Goal: Task Accomplishment & Management: Manage account settings

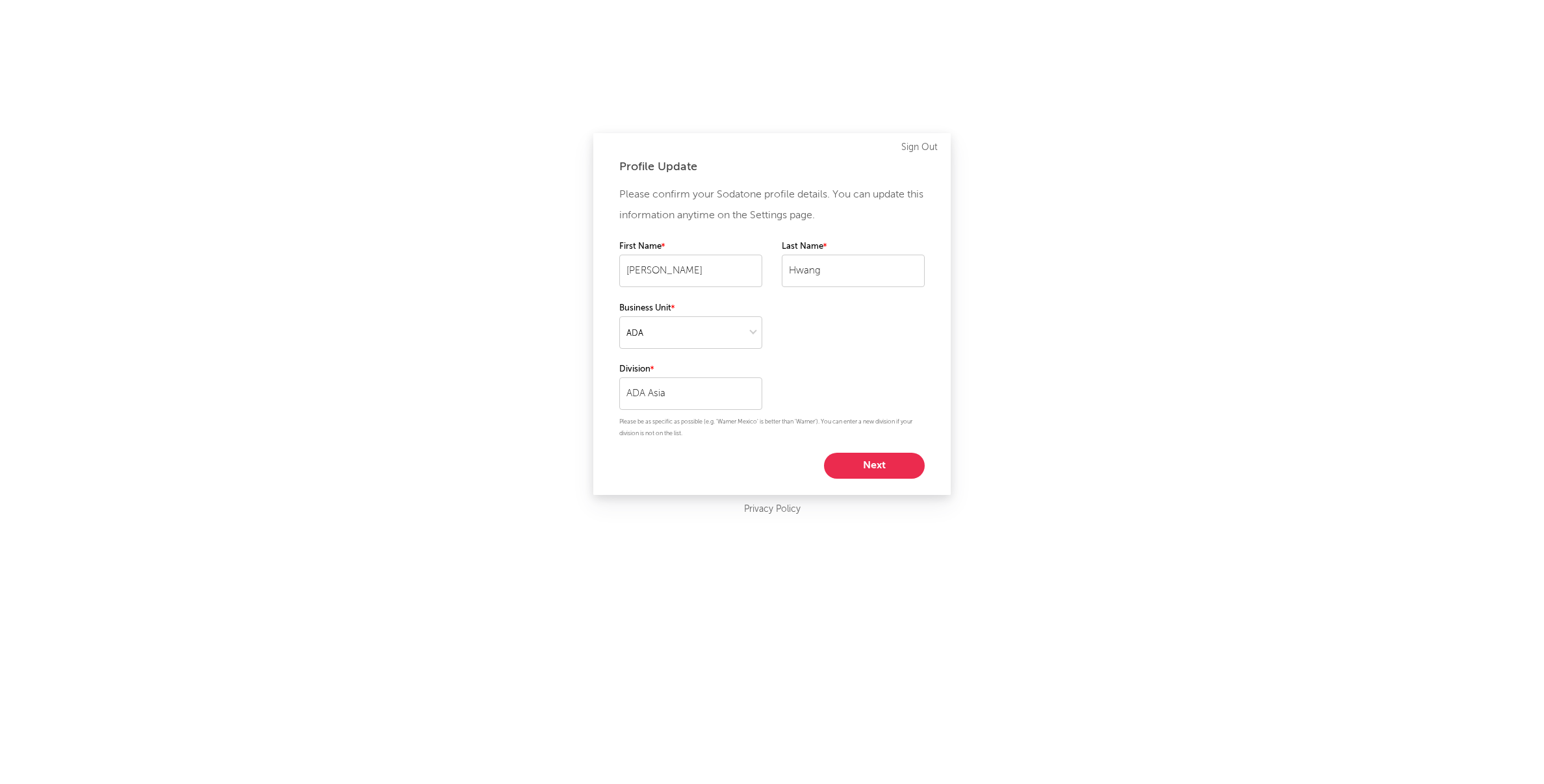
click at [890, 470] on button "Next" at bounding box center [874, 466] width 100 height 26
select select "exec"
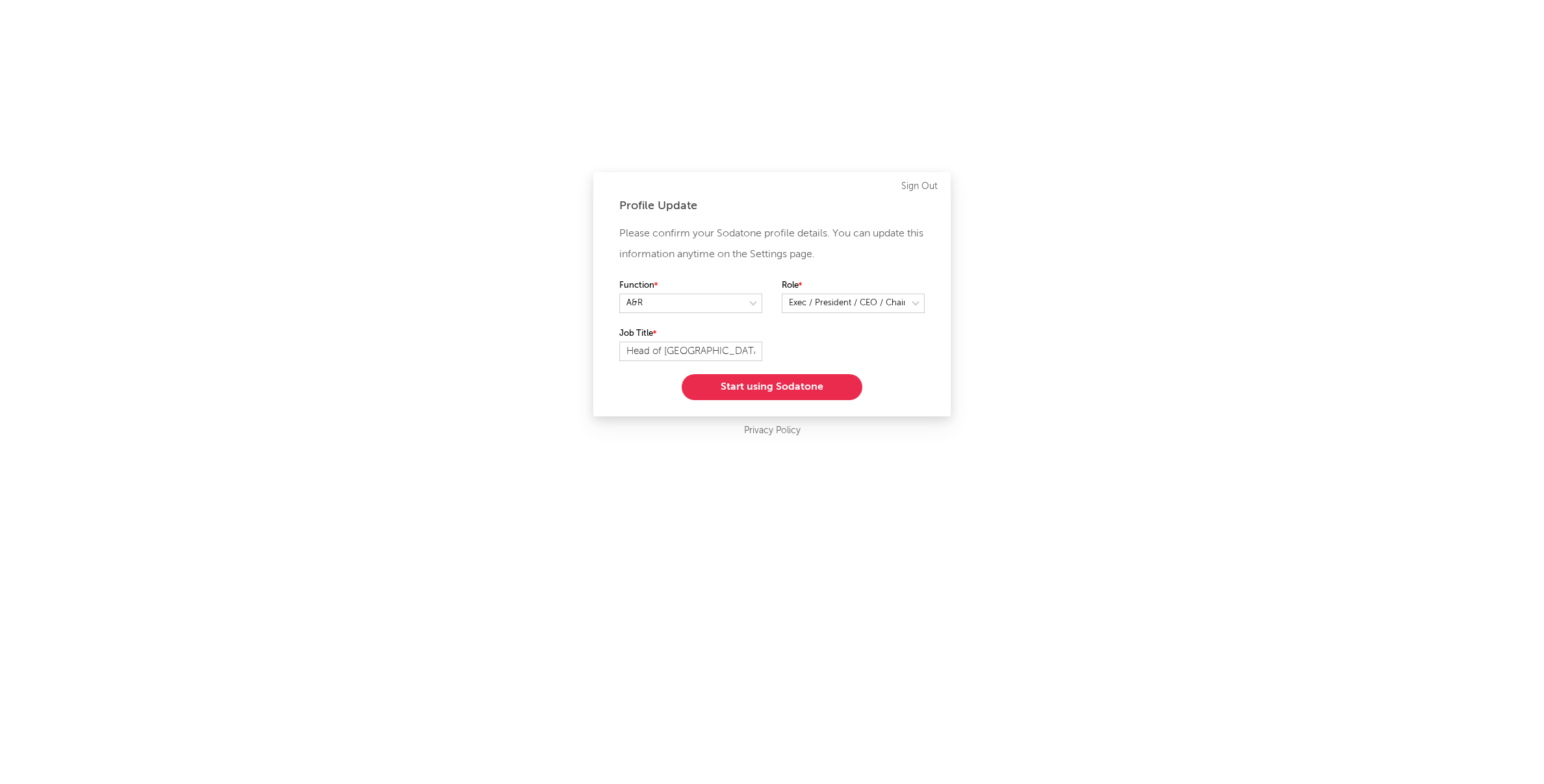
click at [780, 387] on button "Start using Sodatone" at bounding box center [771, 387] width 180 height 26
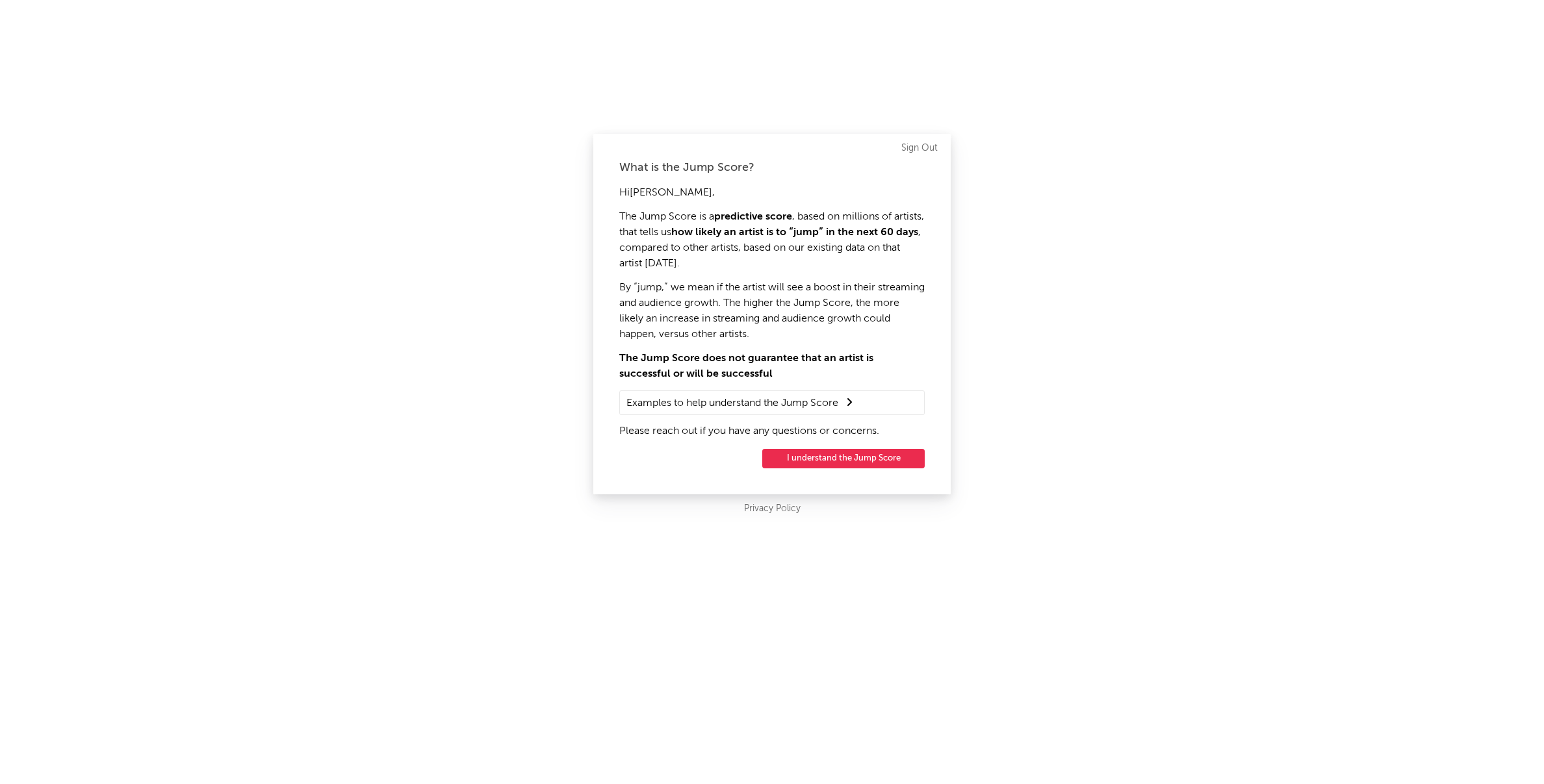
click at [873, 461] on button "I understand the Jump Score" at bounding box center [843, 458] width 163 height 19
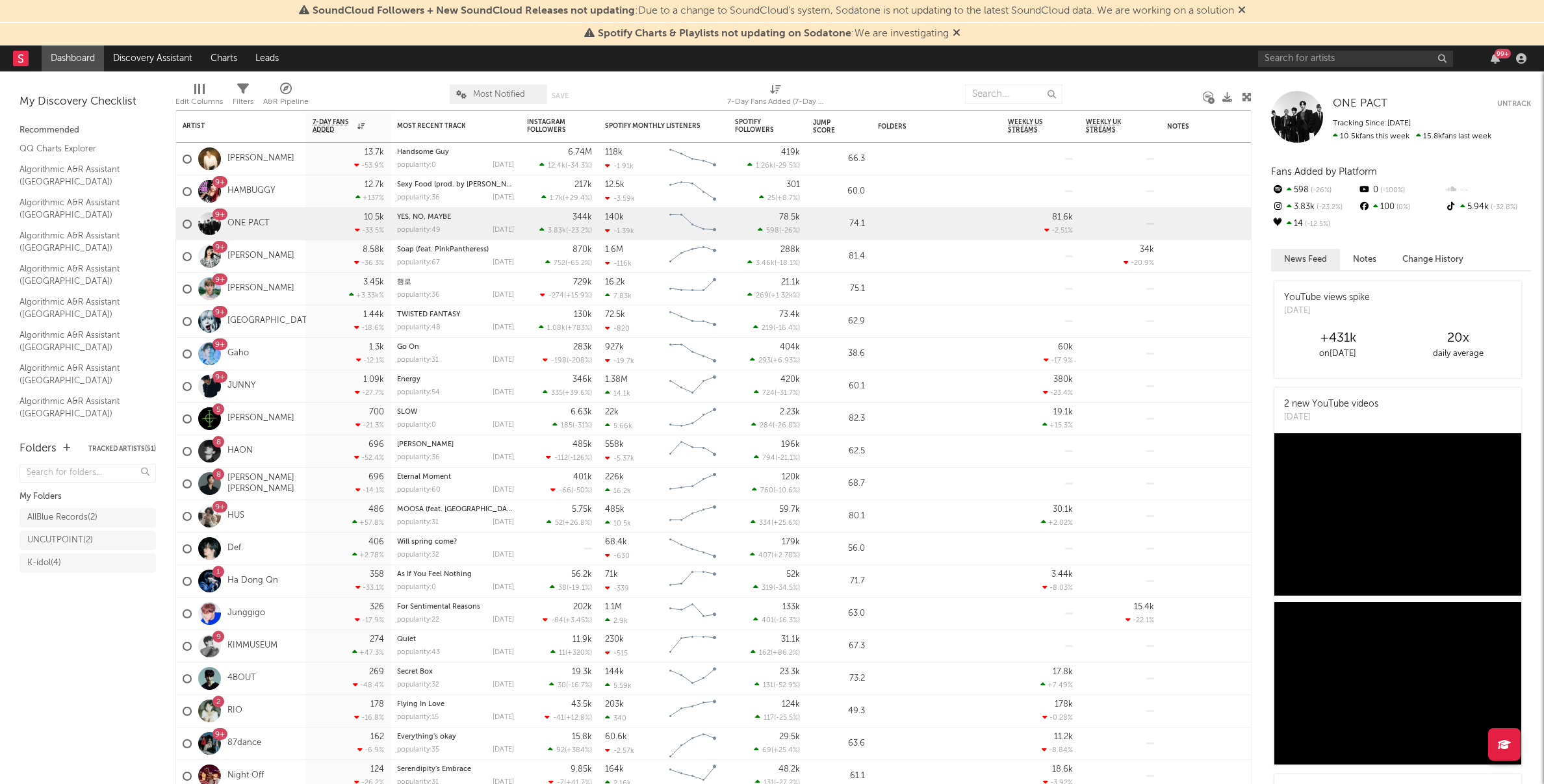
click at [956, 35] on icon at bounding box center [956, 33] width 8 height 11
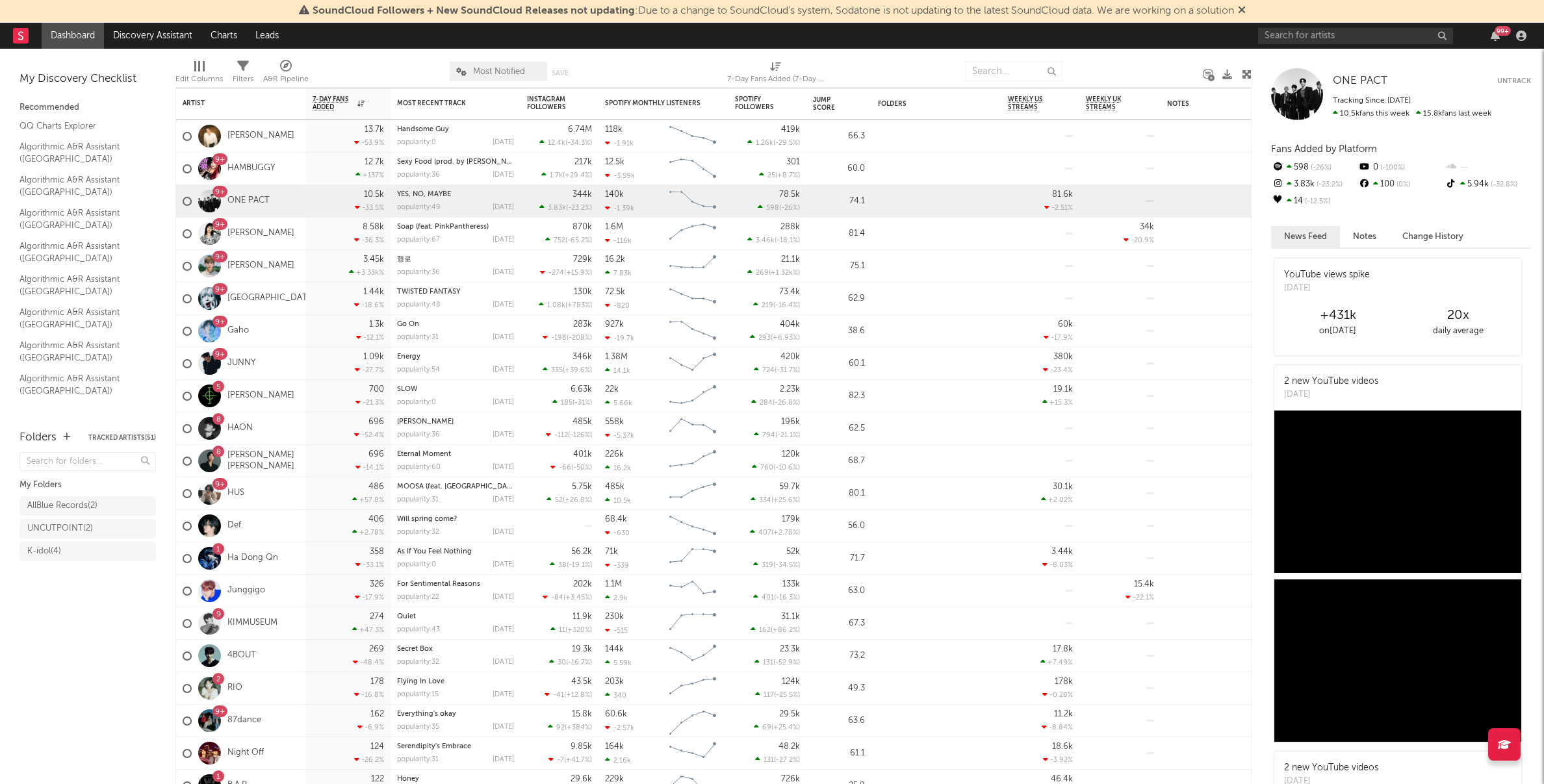
click at [1246, 8] on icon at bounding box center [1241, 10] width 8 height 11
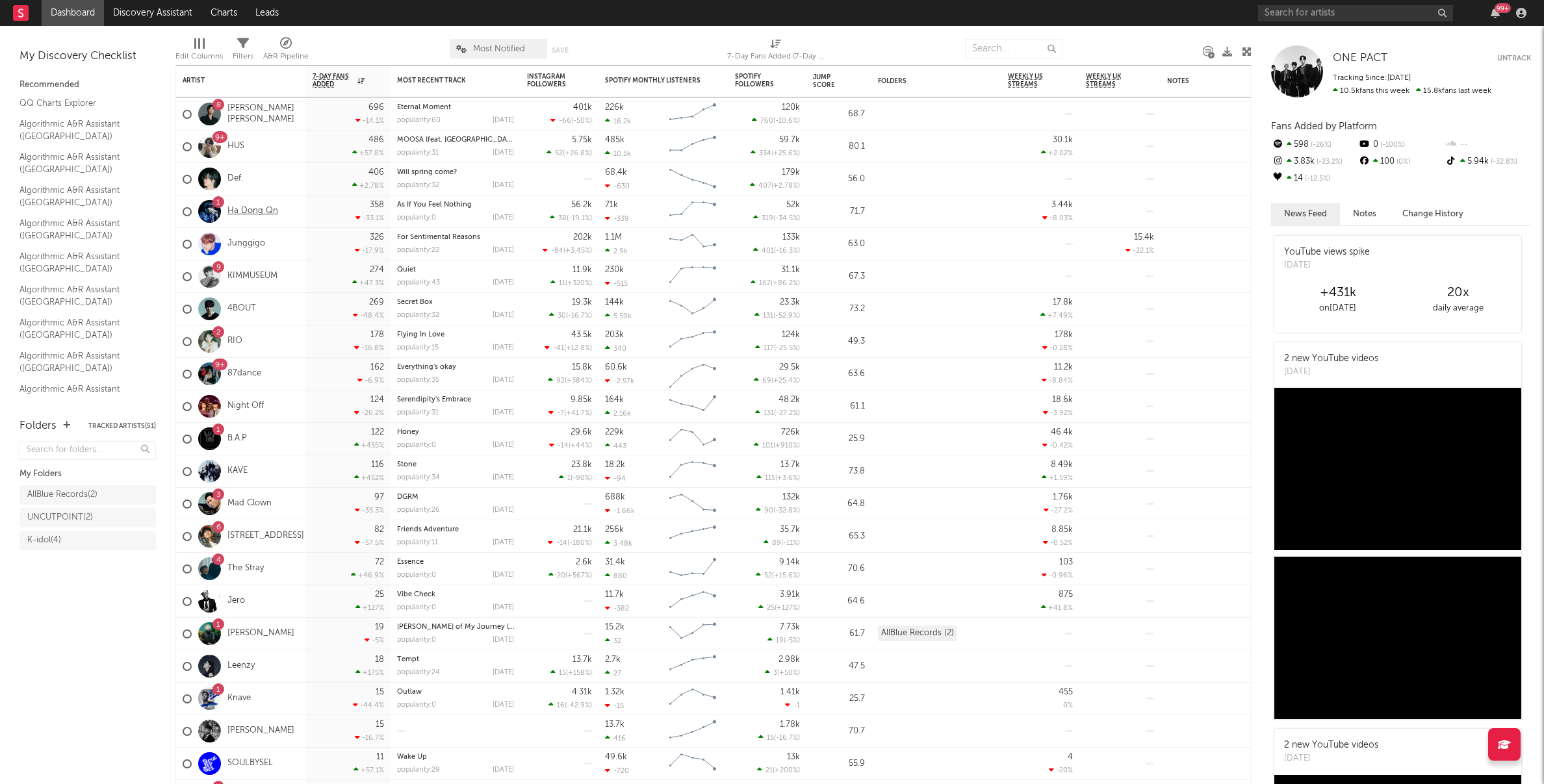
click at [252, 212] on link "Ha Dong Qn" at bounding box center [253, 211] width 51 height 11
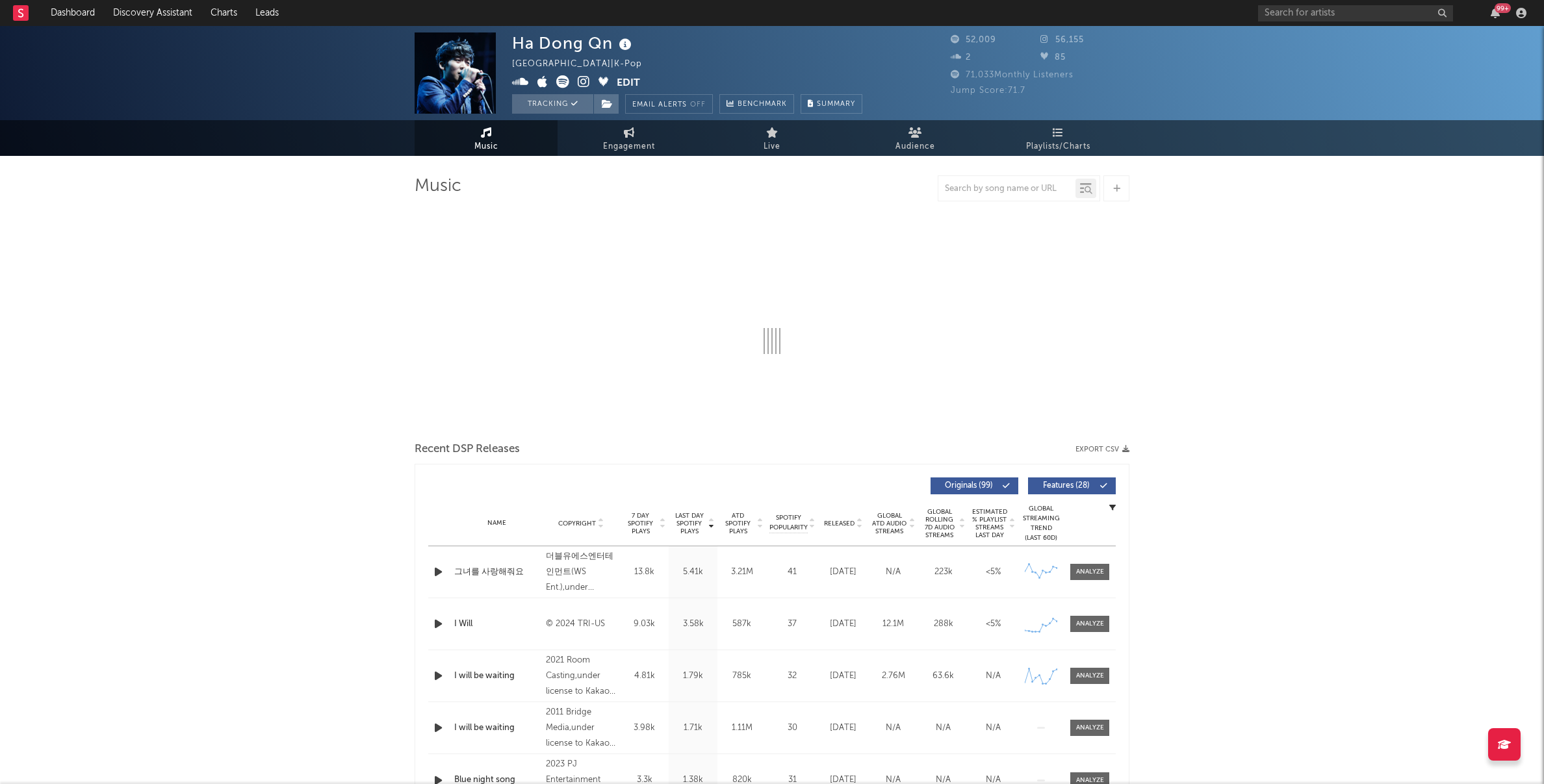
select select "6m"
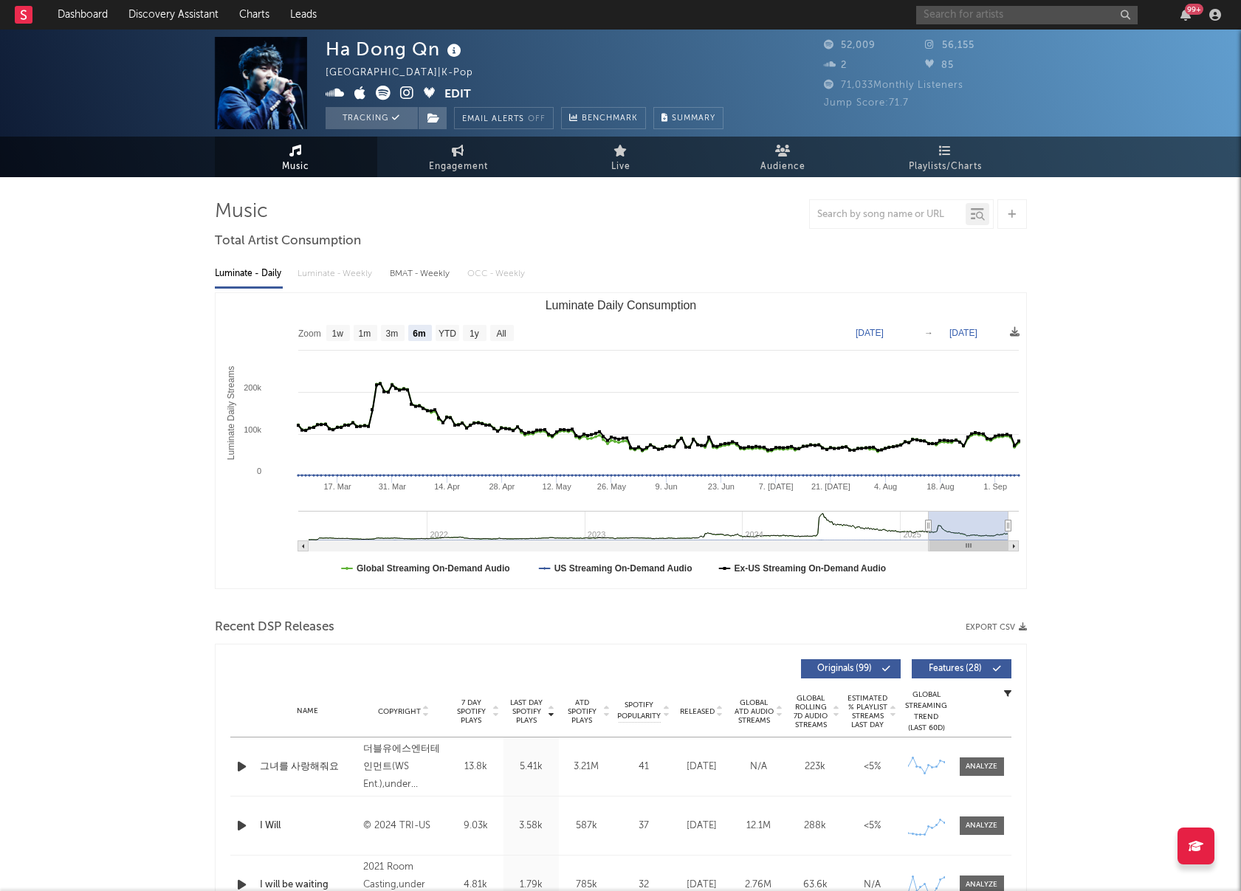
click at [949, 16] on input "text" at bounding box center [1026, 15] width 221 height 18
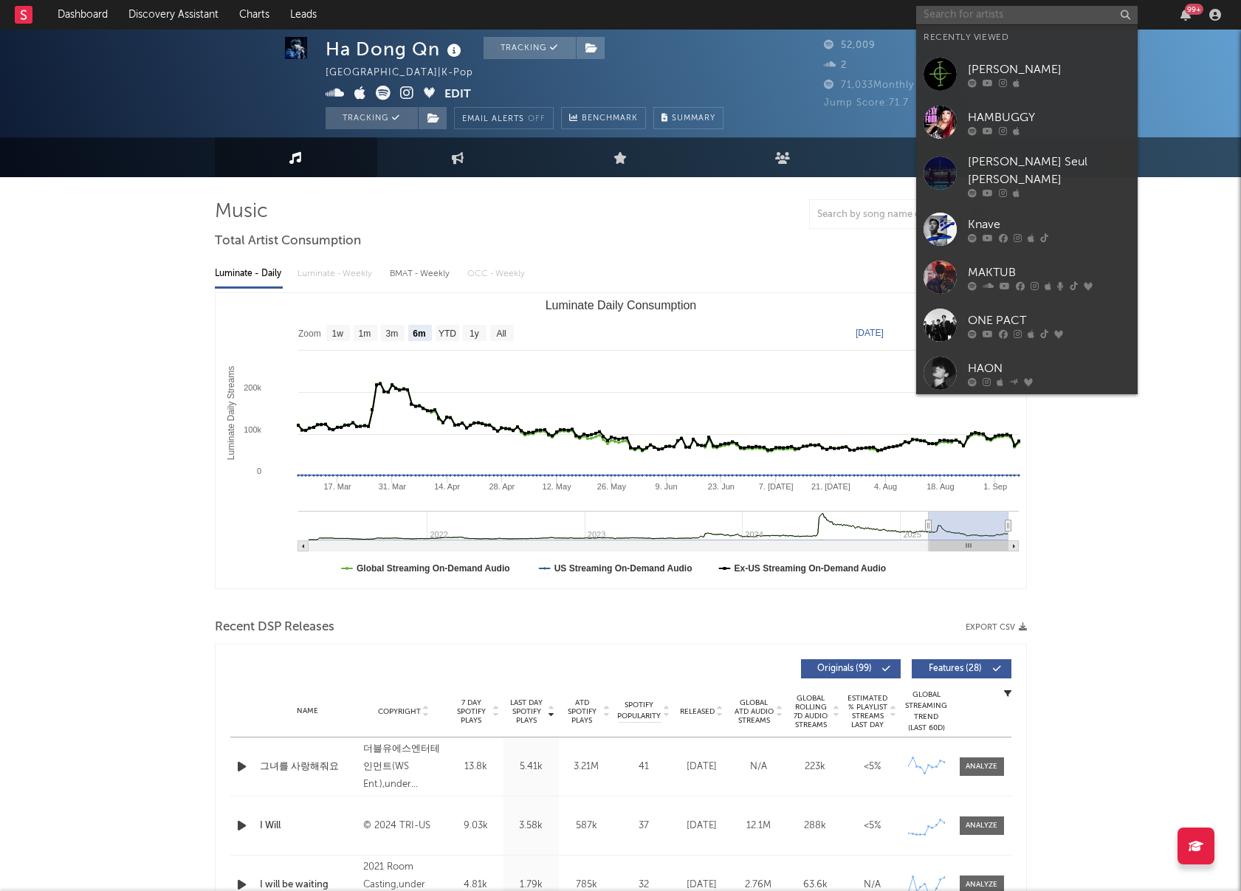
scroll to position [2, 0]
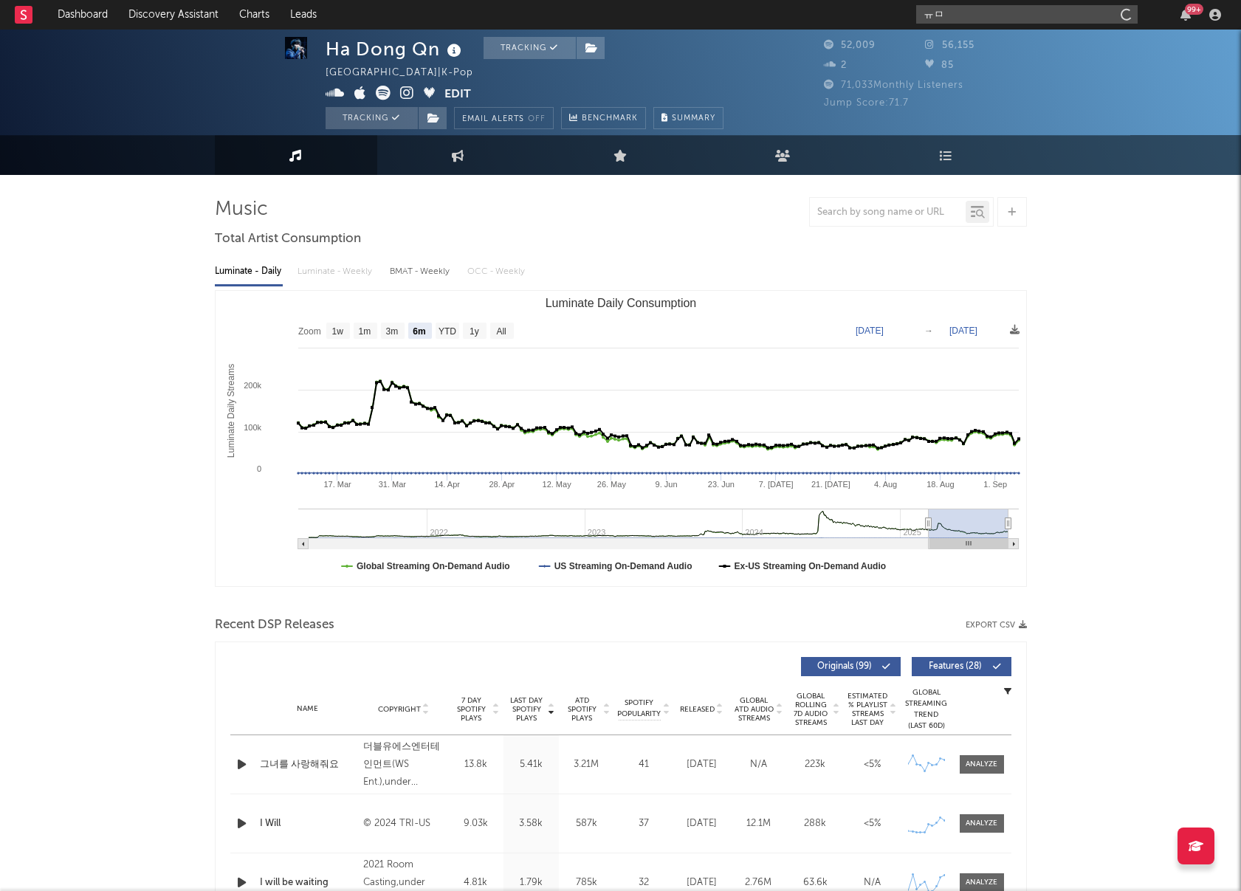
type input "ㅠ"
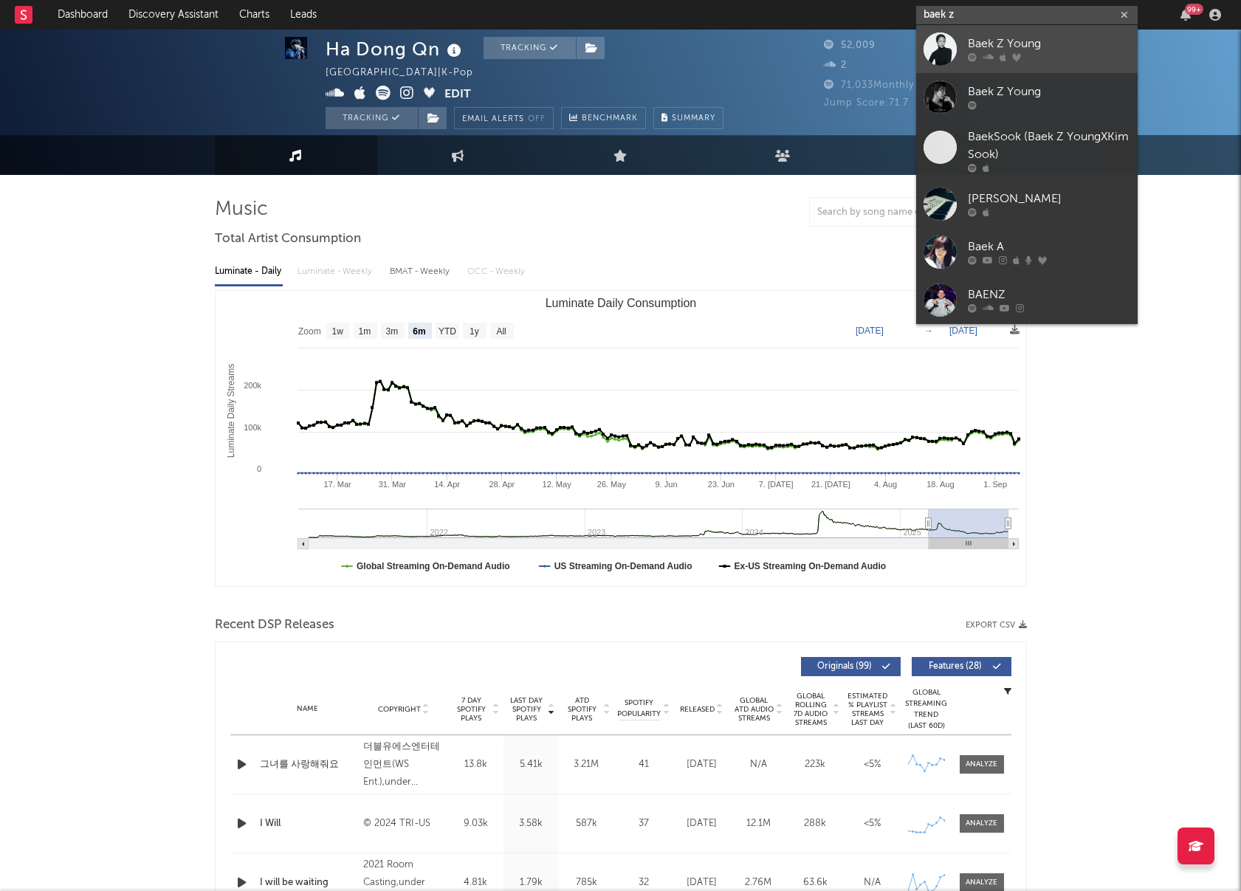
type input "baek z"
click at [932, 62] on div at bounding box center [939, 48] width 33 height 33
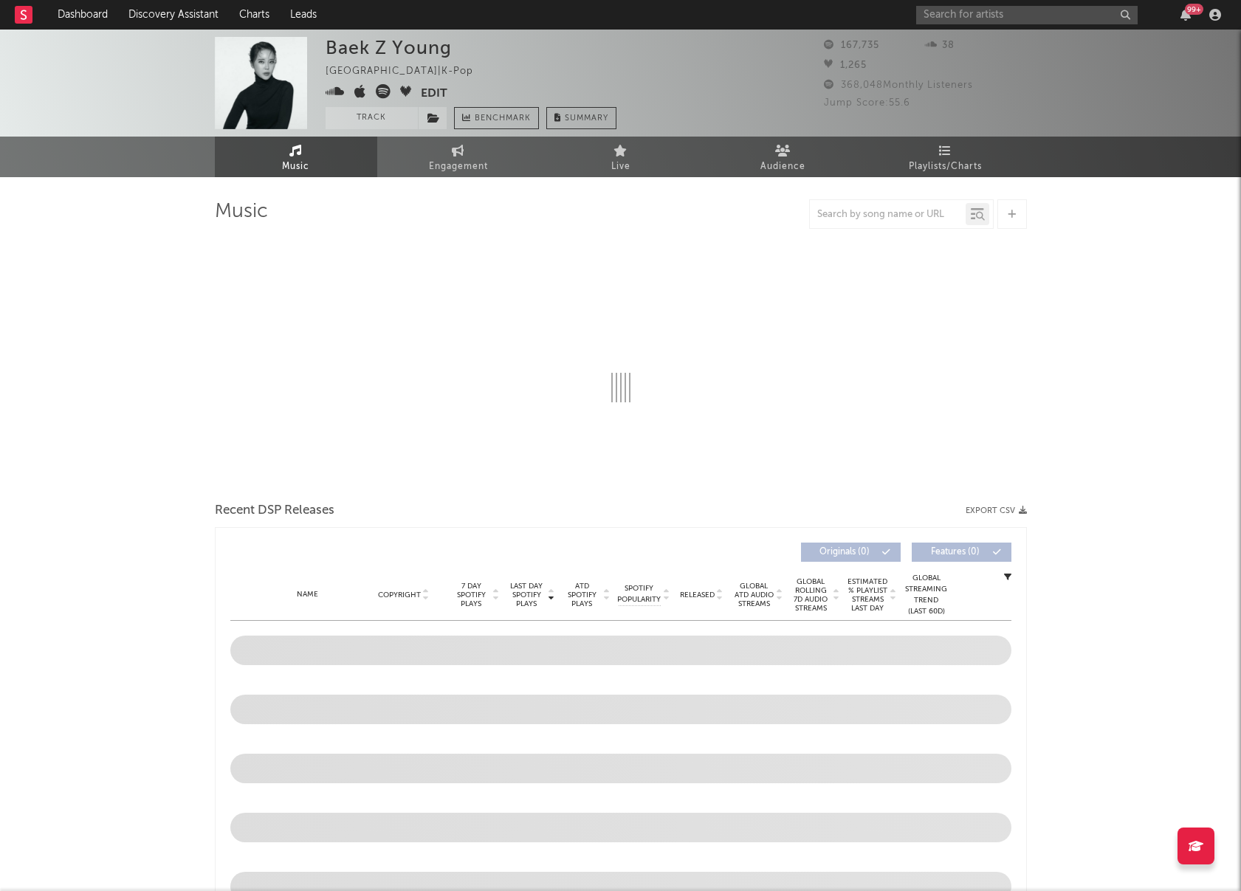
select select "6m"
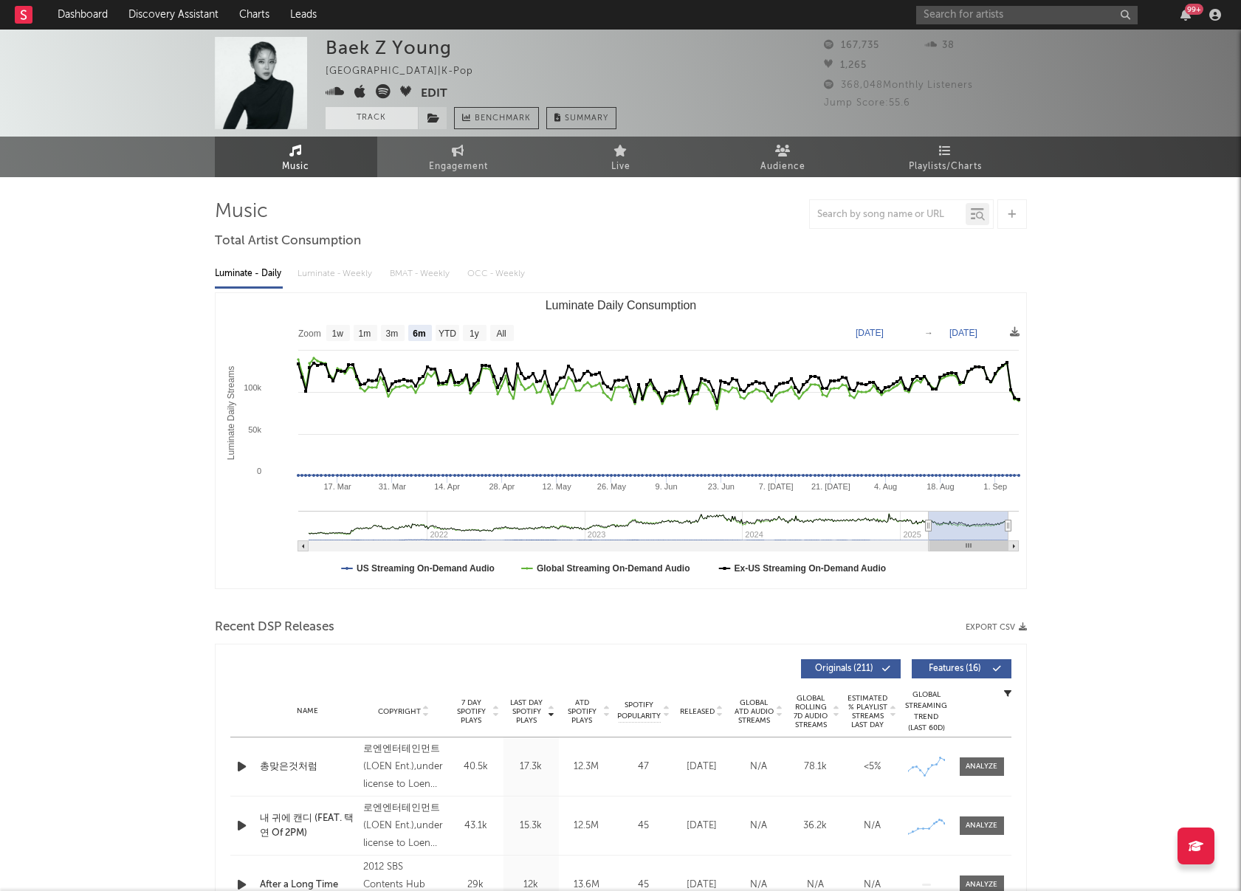
click at [386, 120] on button "Track" at bounding box center [372, 118] width 92 height 22
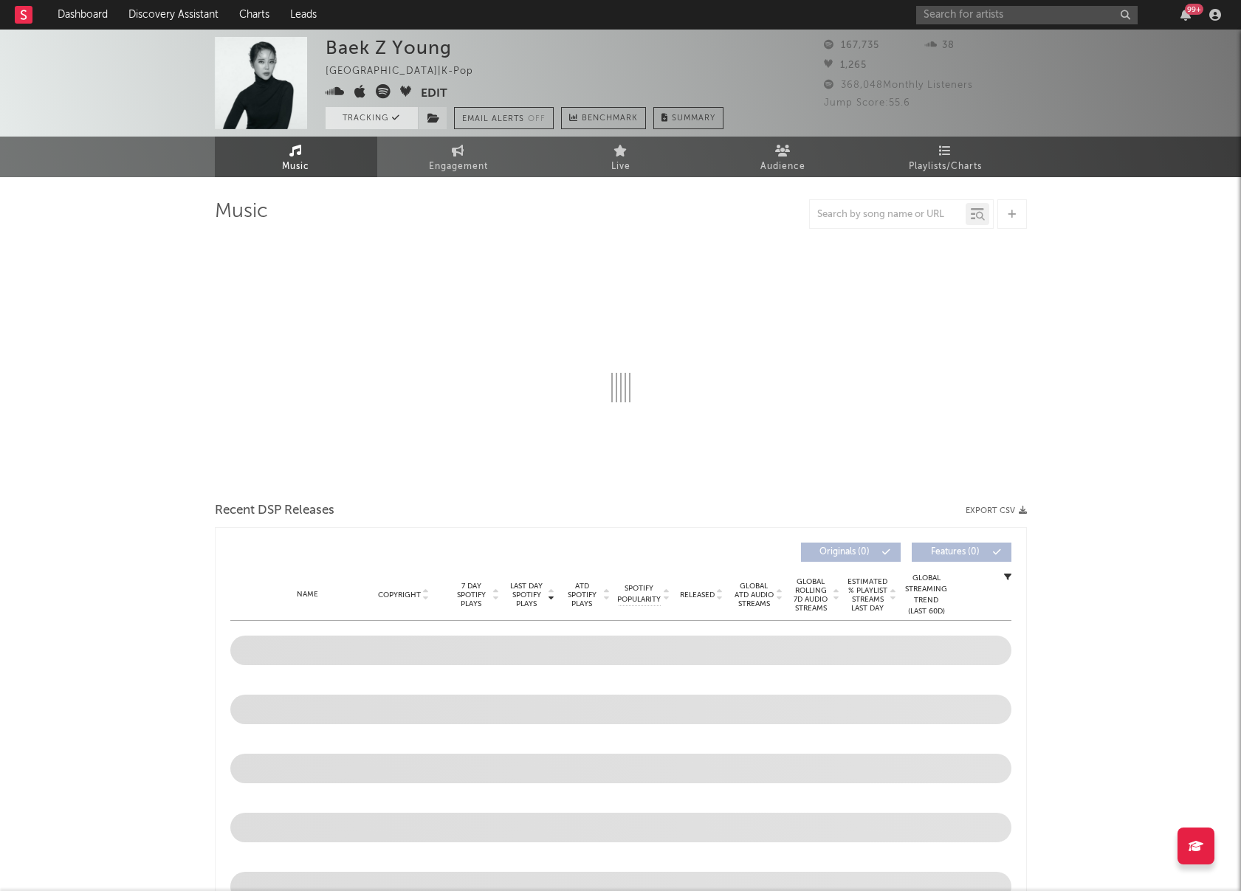
select select "6m"
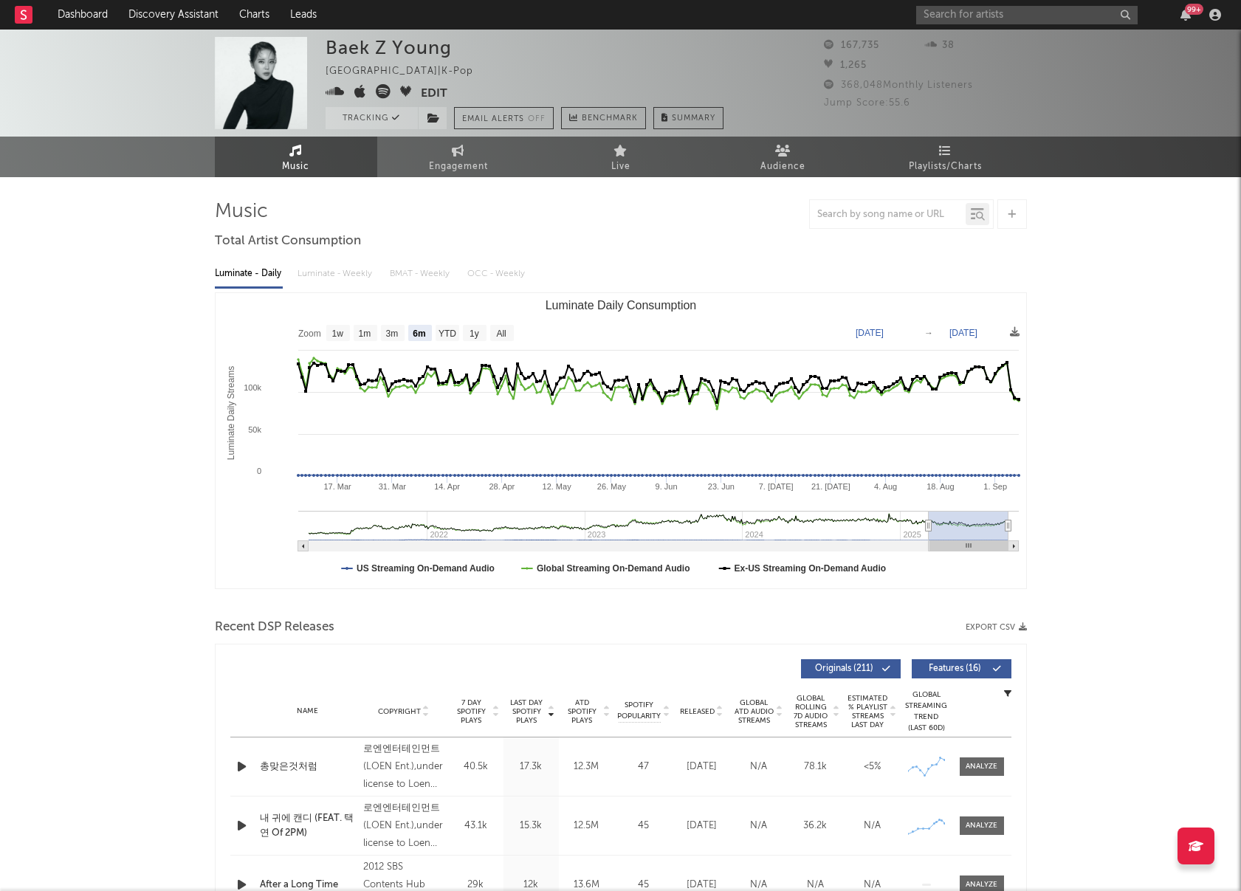
click at [424, 92] on button "Edit" at bounding box center [434, 93] width 27 height 18
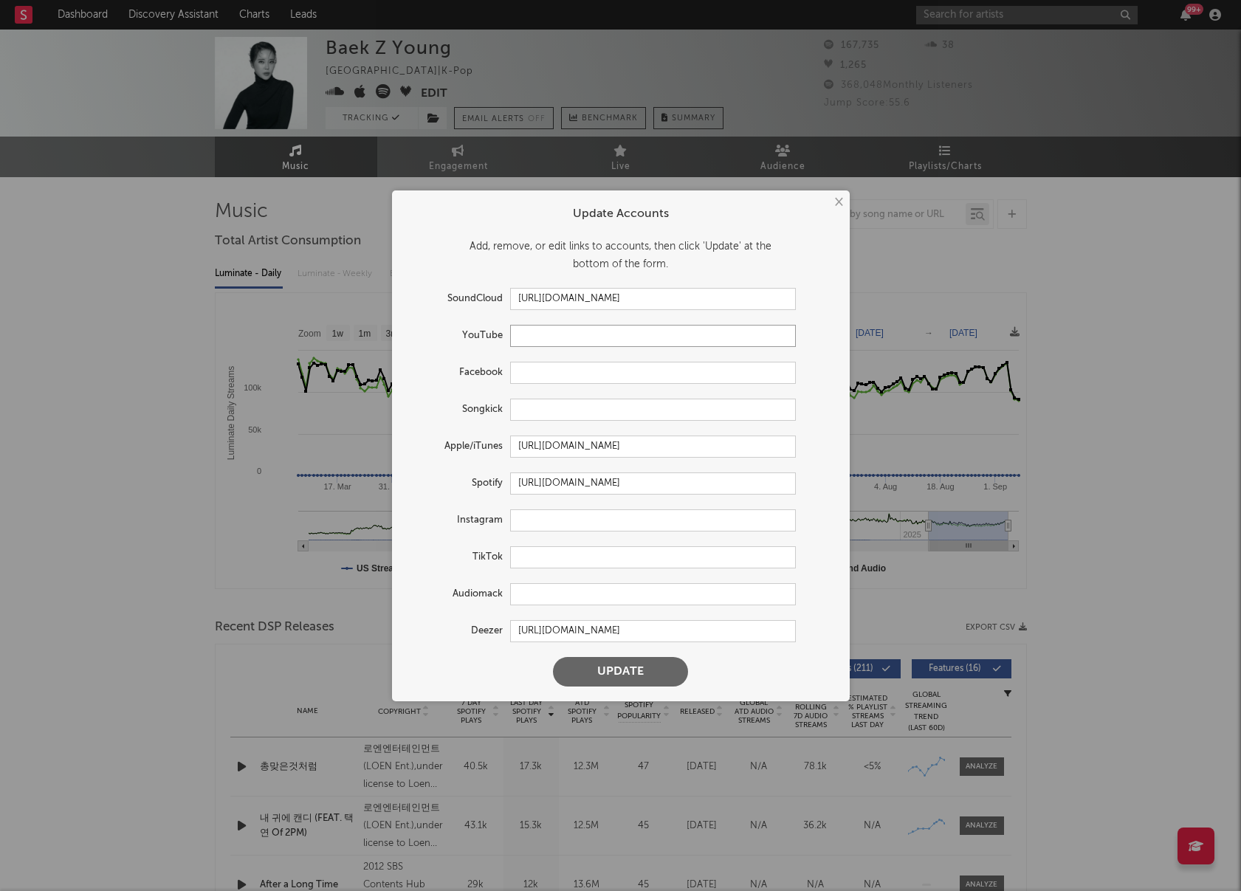
click at [563, 340] on input "text" at bounding box center [653, 336] width 286 height 22
paste input "https://www.youtube.com/@RealBaekZYoung"
type input "https://www.youtube.com/@RealBaekZYoung"
click at [572, 523] on input "text" at bounding box center [653, 520] width 286 height 22
paste input "https://www.instagram.com/baekzyoung?igsh=cHZqZHFpMnFrbHE2"
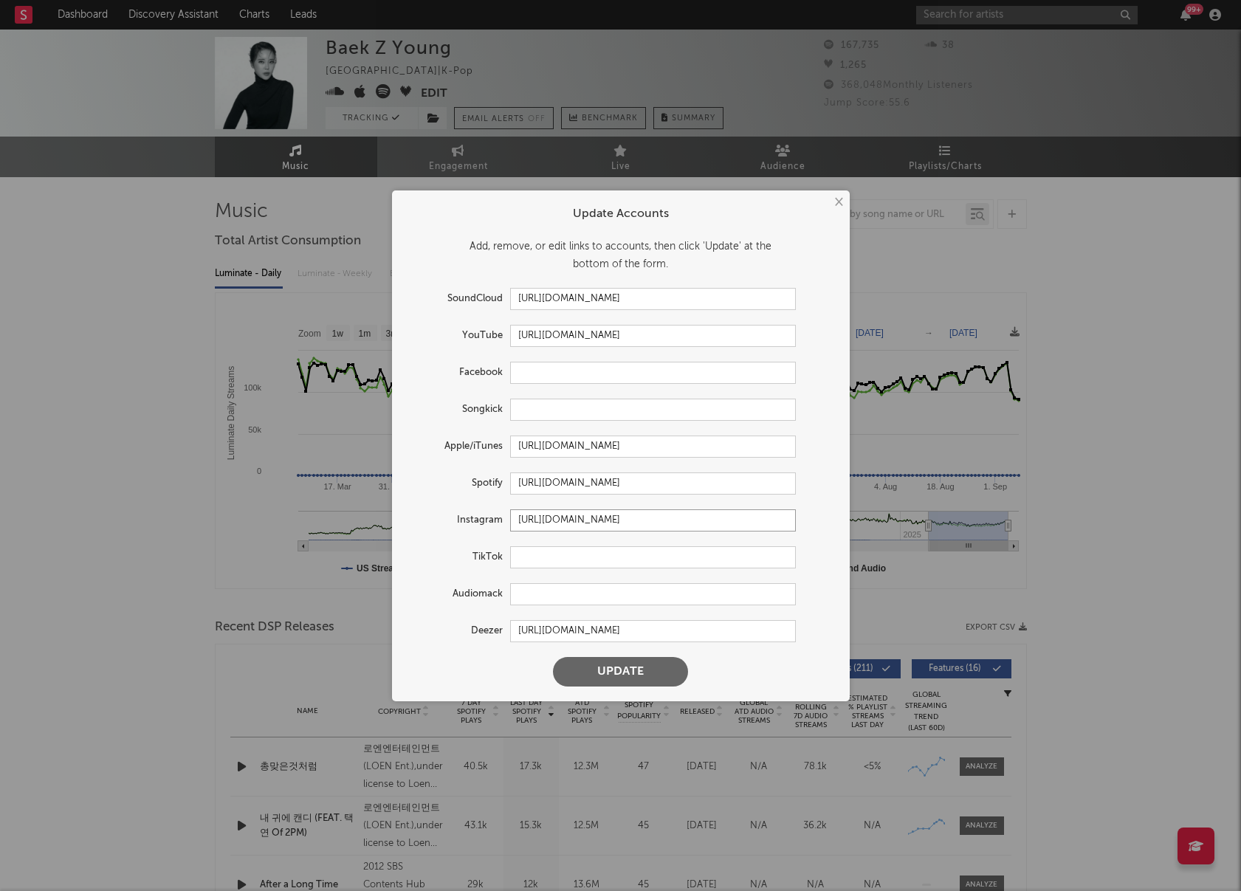
scroll to position [0, 33]
type input "https://www.instagram.com/baekzyoung?igsh=cHZqZHFpMnFrbHE2"
click at [552, 565] on input "text" at bounding box center [653, 557] width 286 height 22
click at [650, 679] on button "Update" at bounding box center [620, 672] width 135 height 30
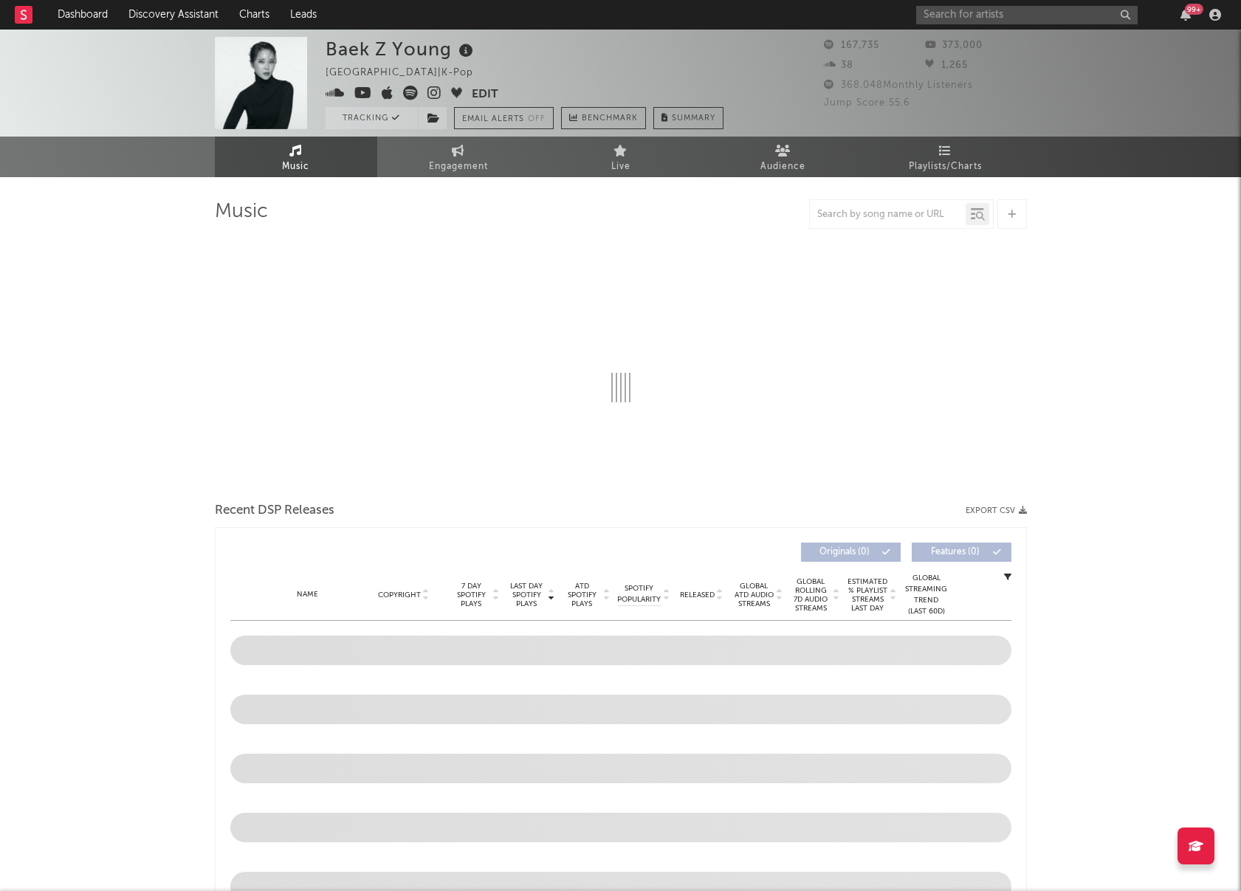
select select "6m"
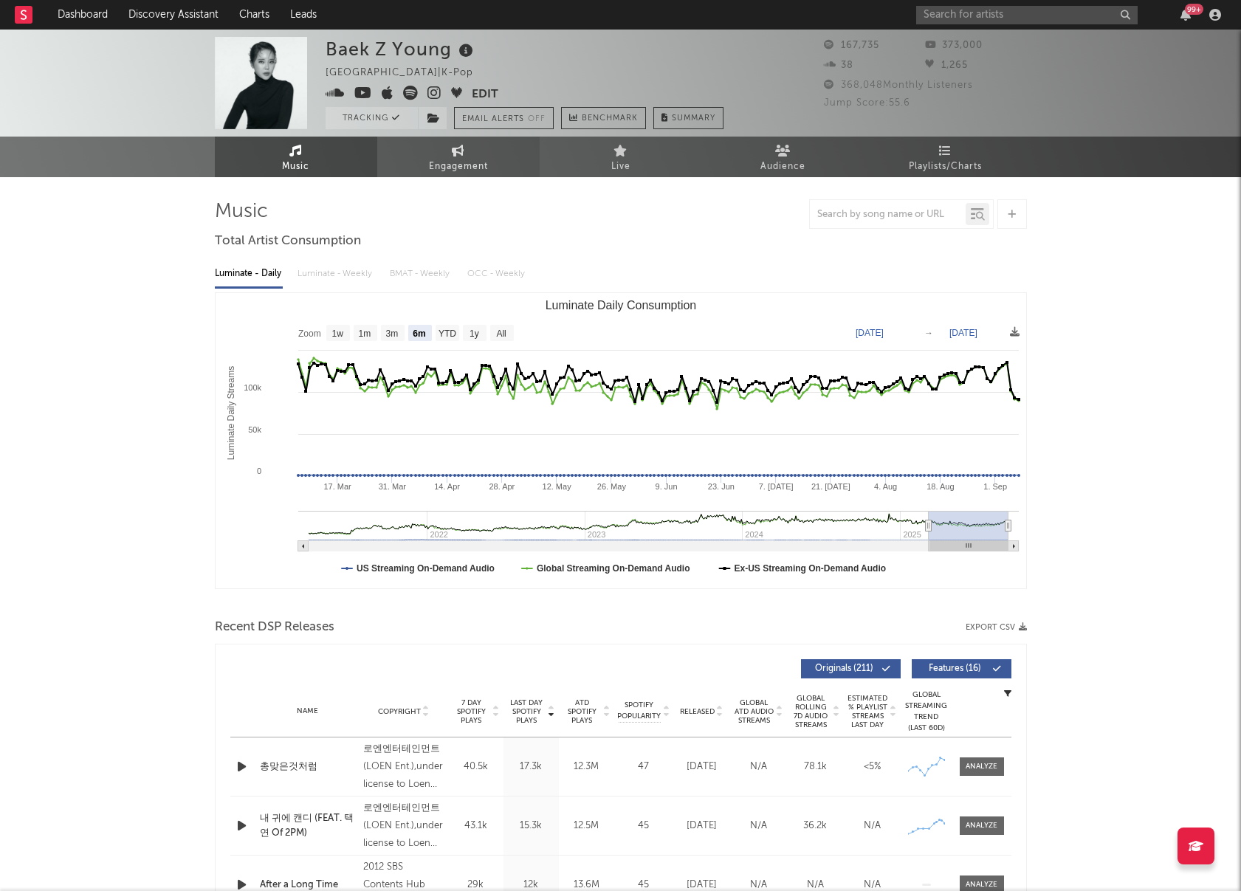
click at [438, 165] on span "Engagement" at bounding box center [458, 167] width 59 height 18
select select "1w"
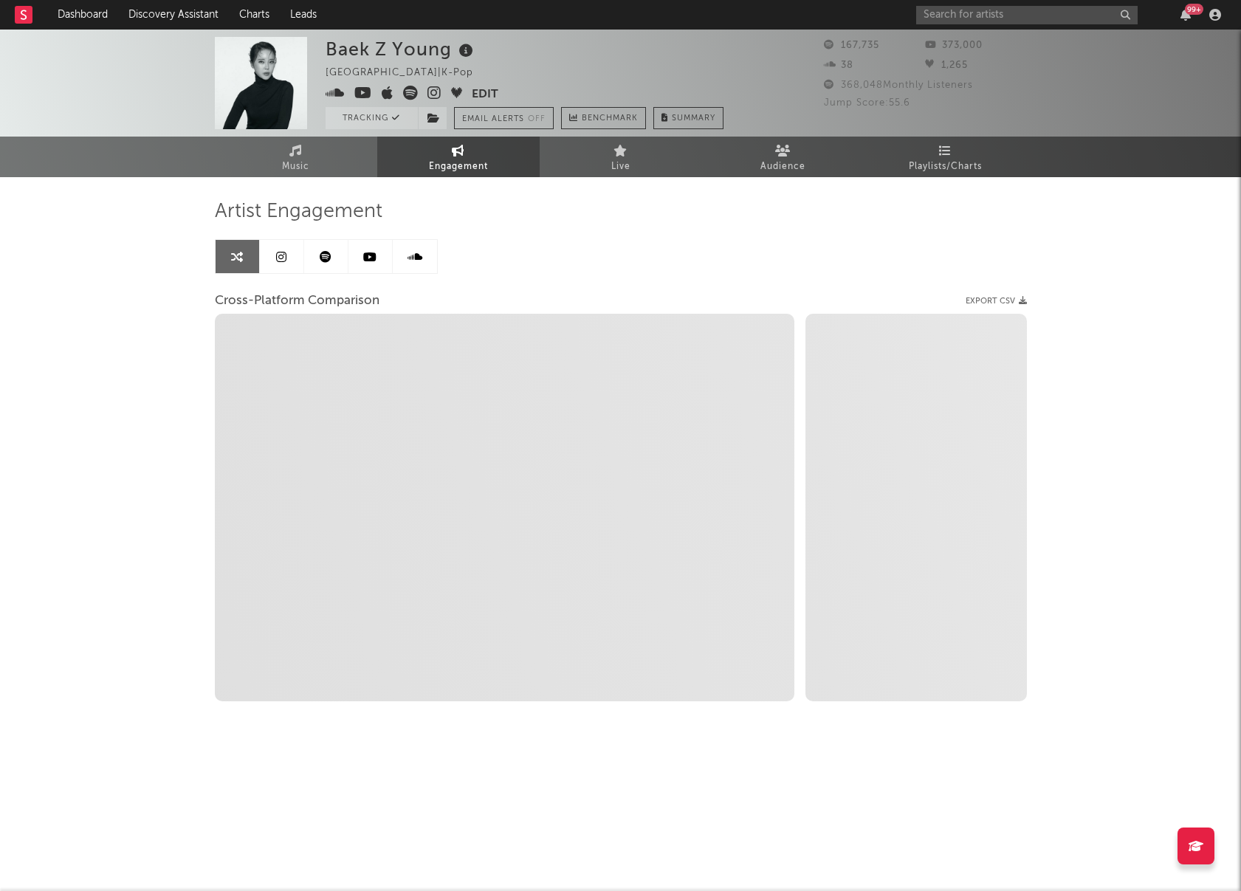
select select "1m"
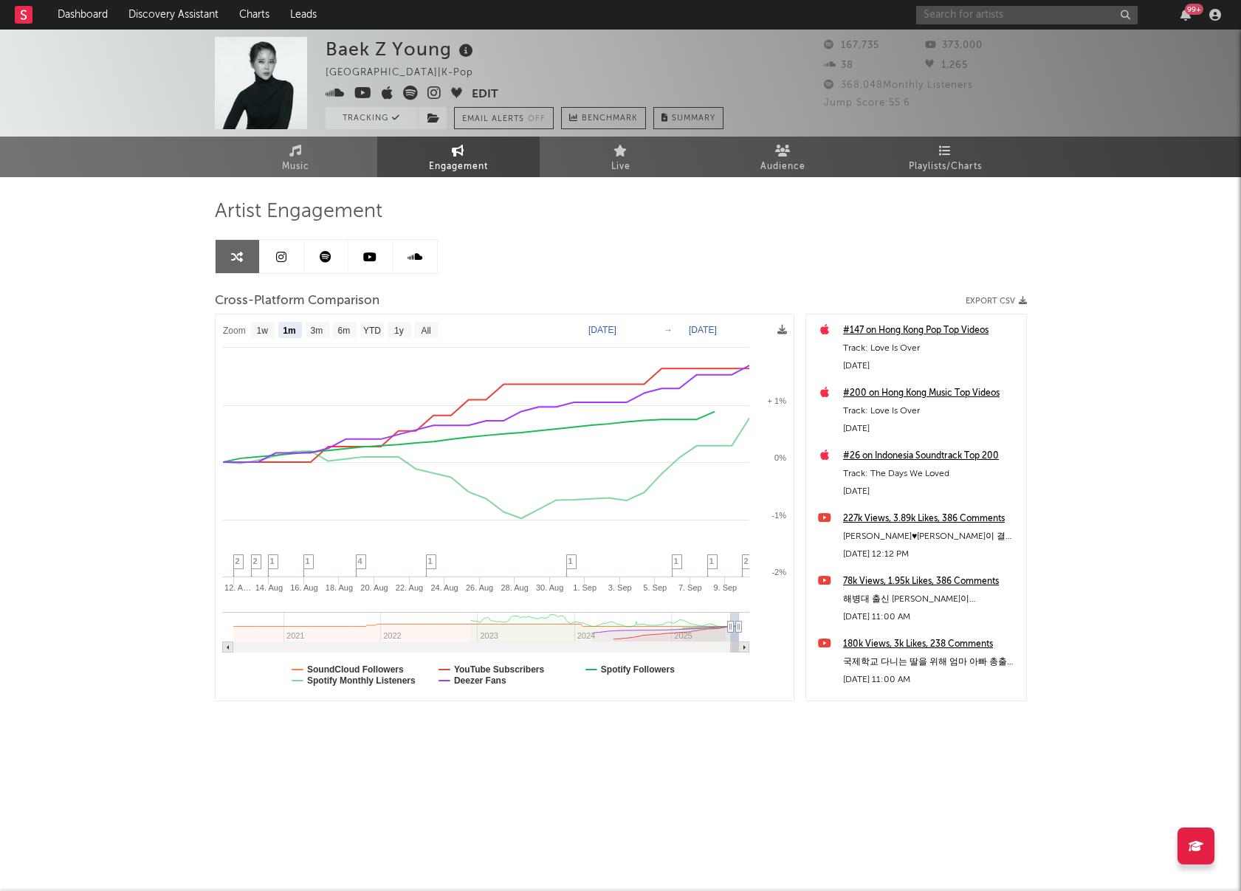
click at [1000, 12] on input "text" at bounding box center [1026, 15] width 221 height 18
type input "ㅎ"
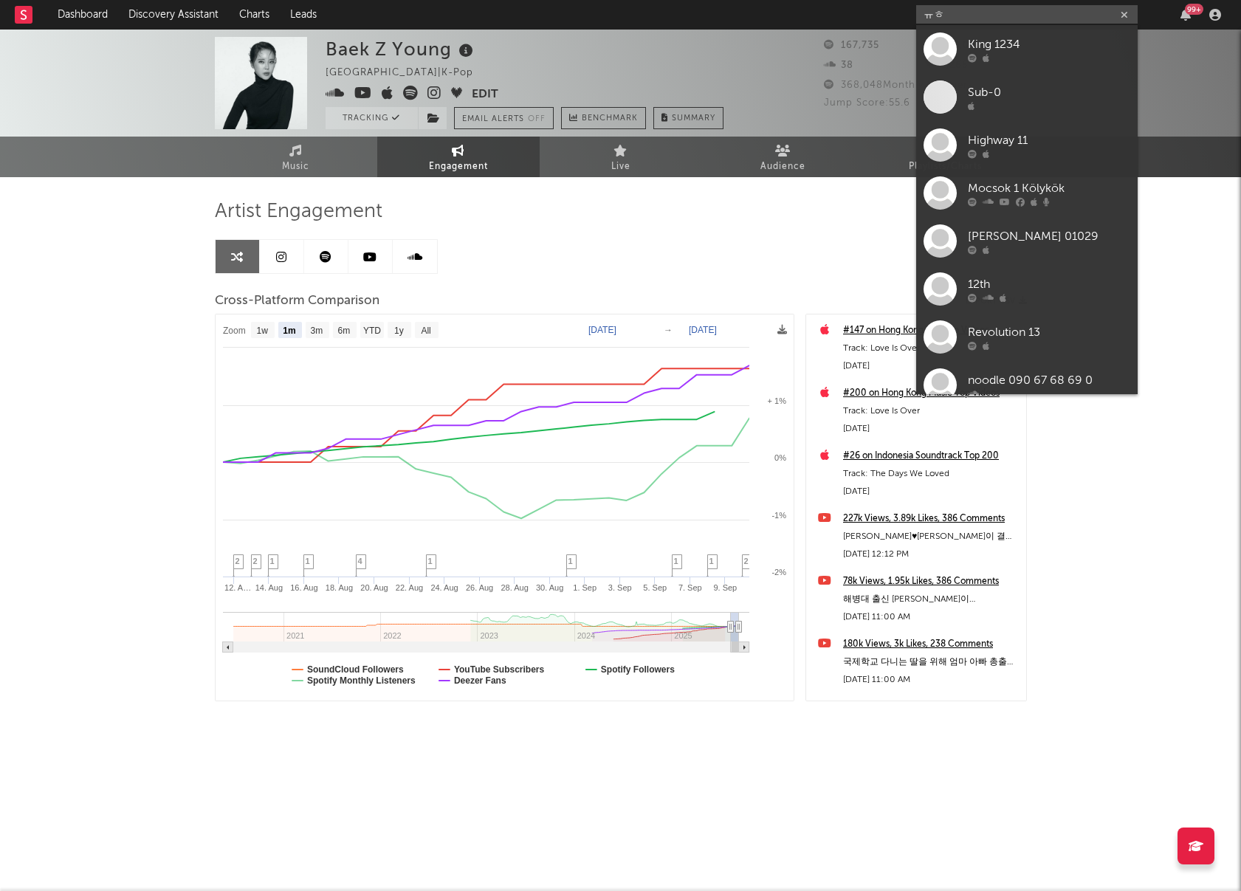
type input "ㅠ"
type input "휴"
type input "gb9"
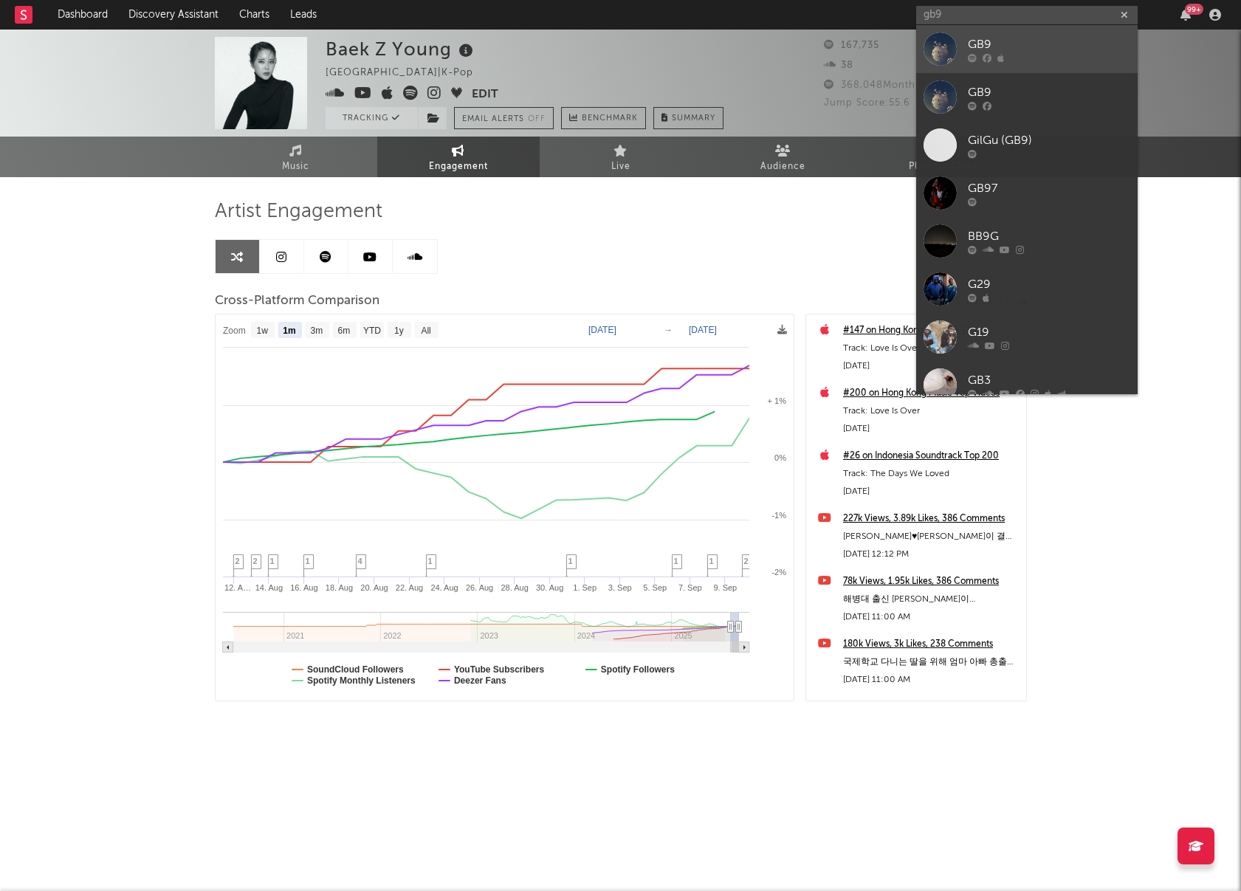
click at [943, 48] on div at bounding box center [939, 48] width 33 height 33
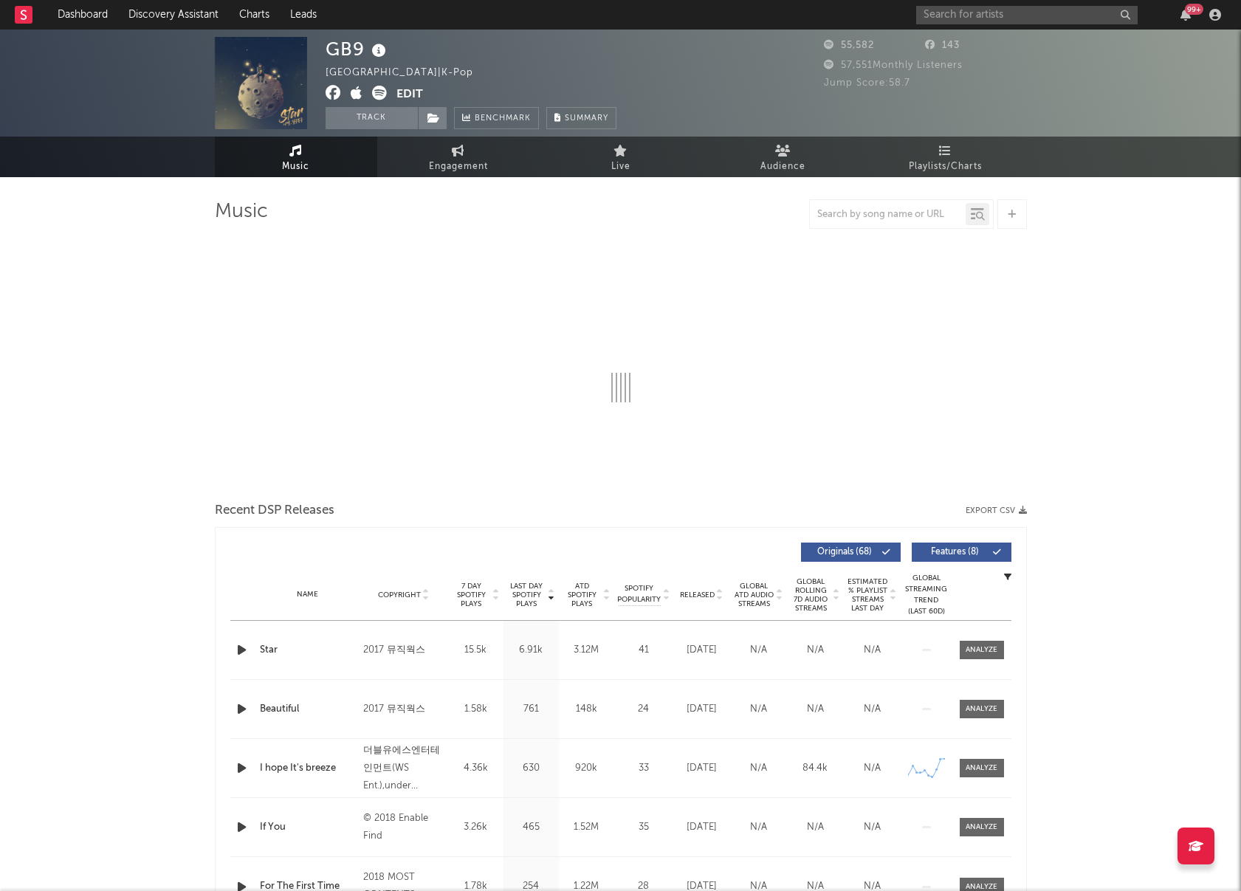
select select "6m"
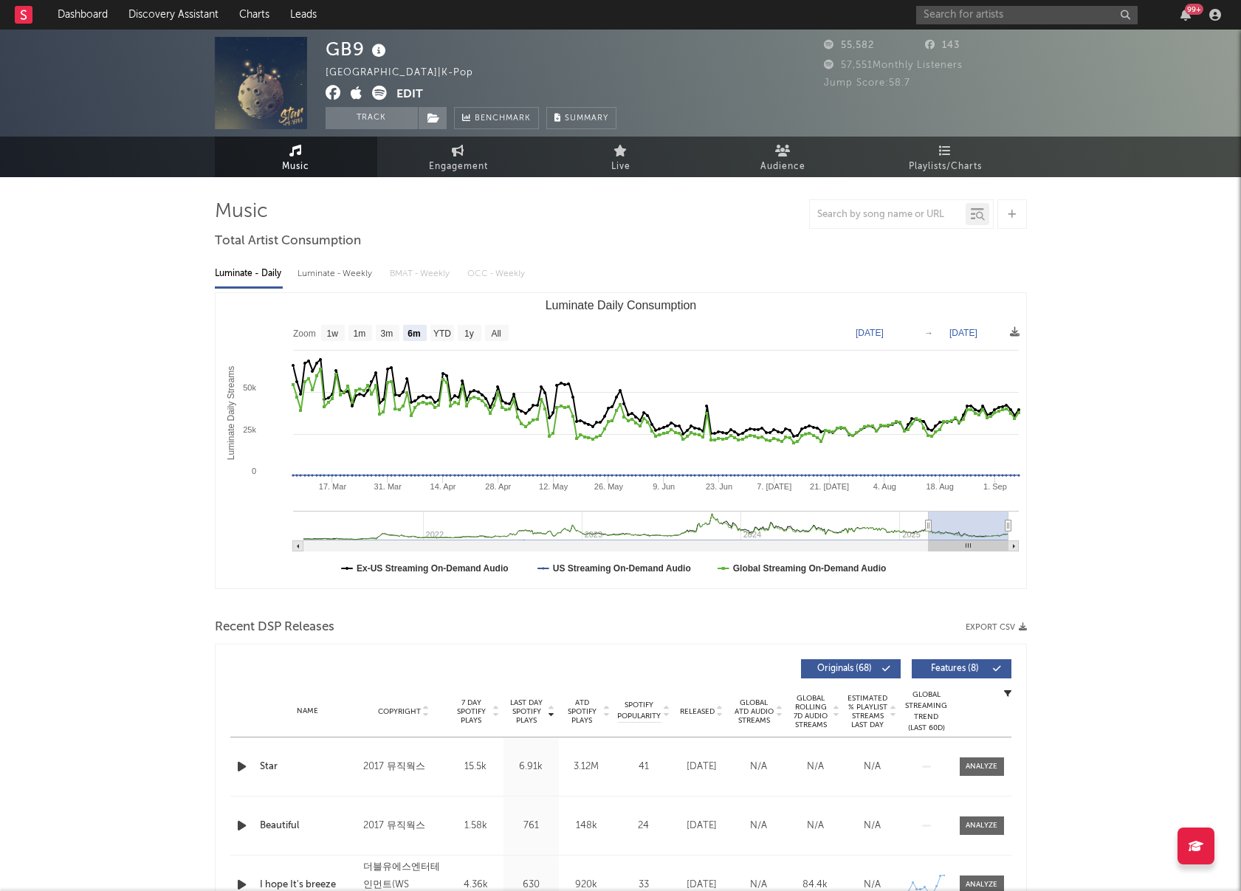
select select "6m"
click at [416, 92] on button "Edit" at bounding box center [409, 95] width 27 height 18
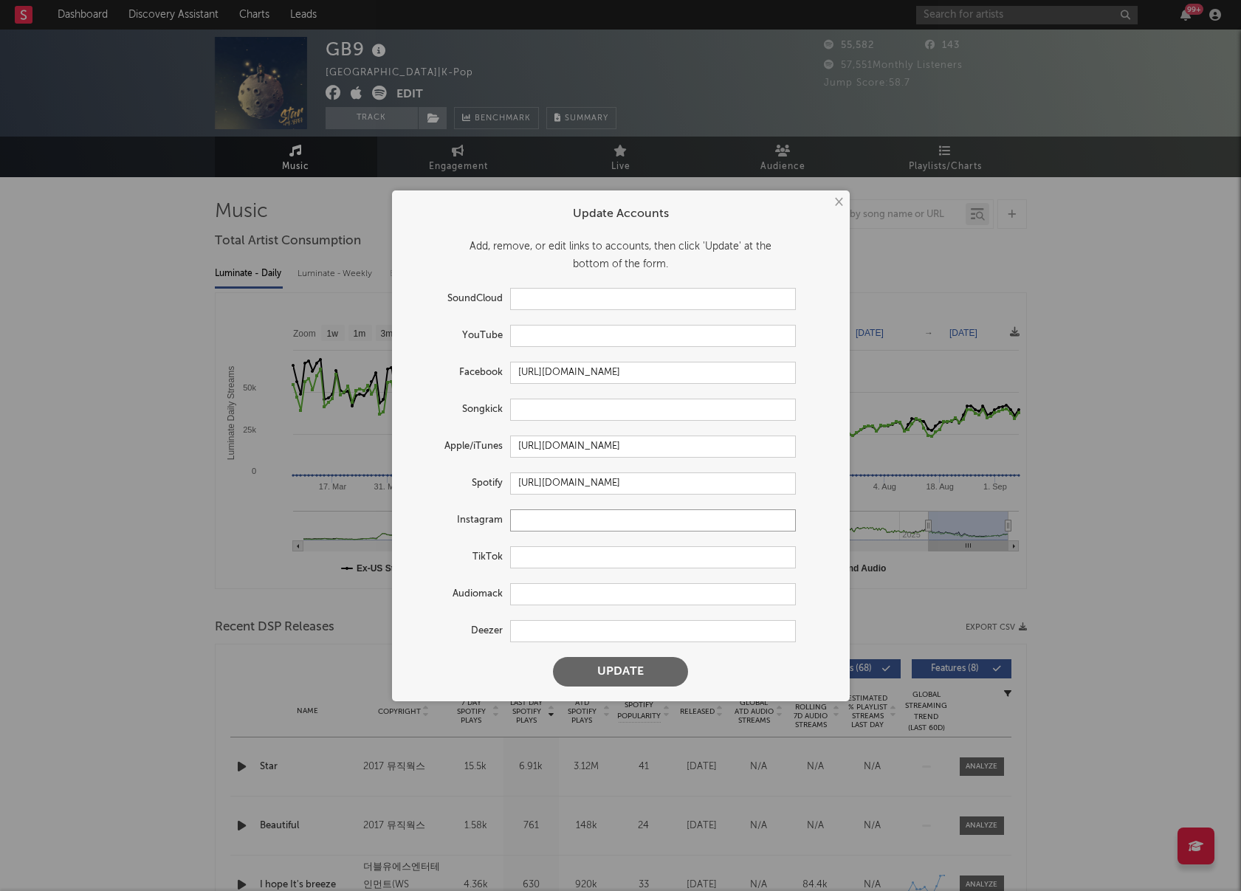
click at [575, 516] on input "text" at bounding box center [653, 520] width 286 height 22
paste input "https://www.instagram.com/gilguofgbnine?igsh=NWdhY2VvZHh1NHBy"
type input "https://www.instagram.com/gilguofgbnine?igsh=NWdhY2VvZHh1NHBy"
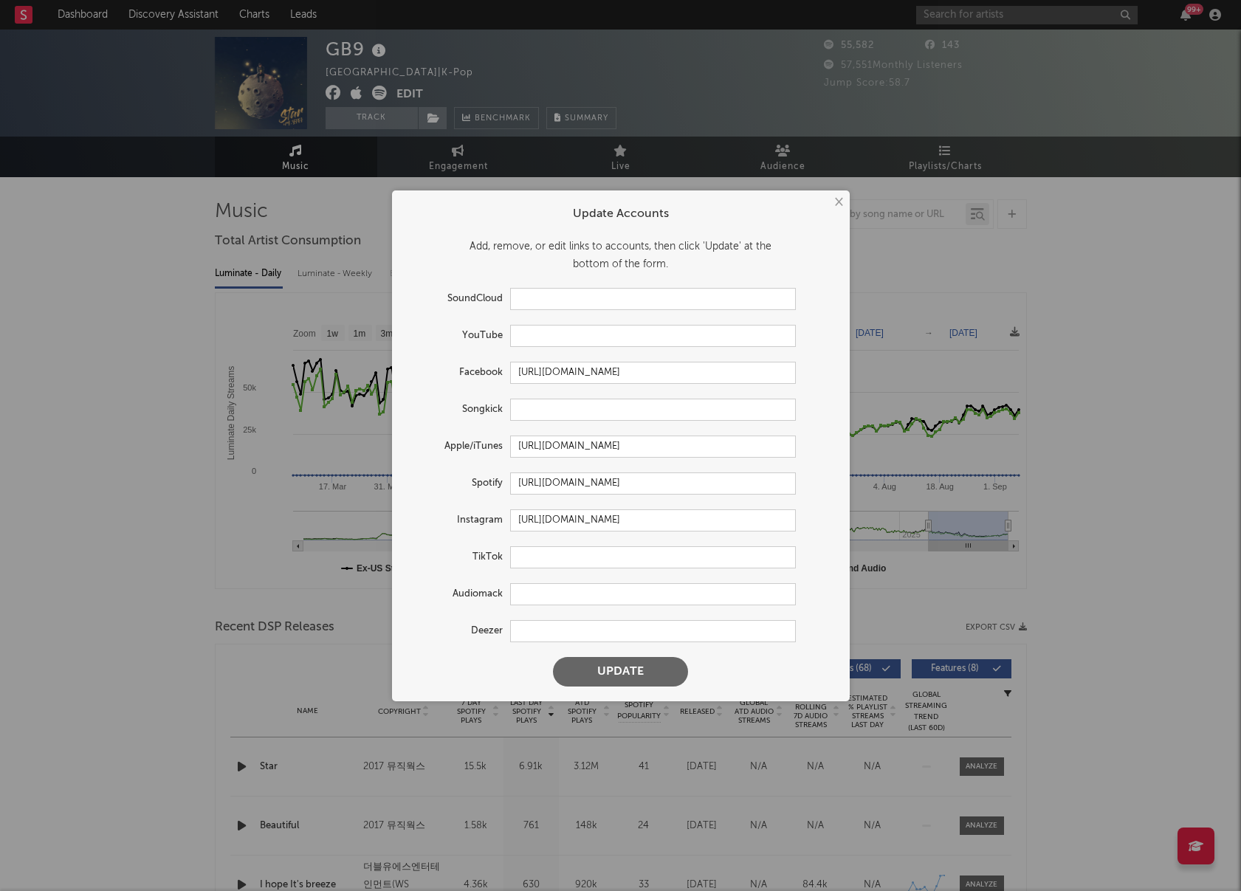
click at [643, 672] on button "Update" at bounding box center [620, 672] width 135 height 30
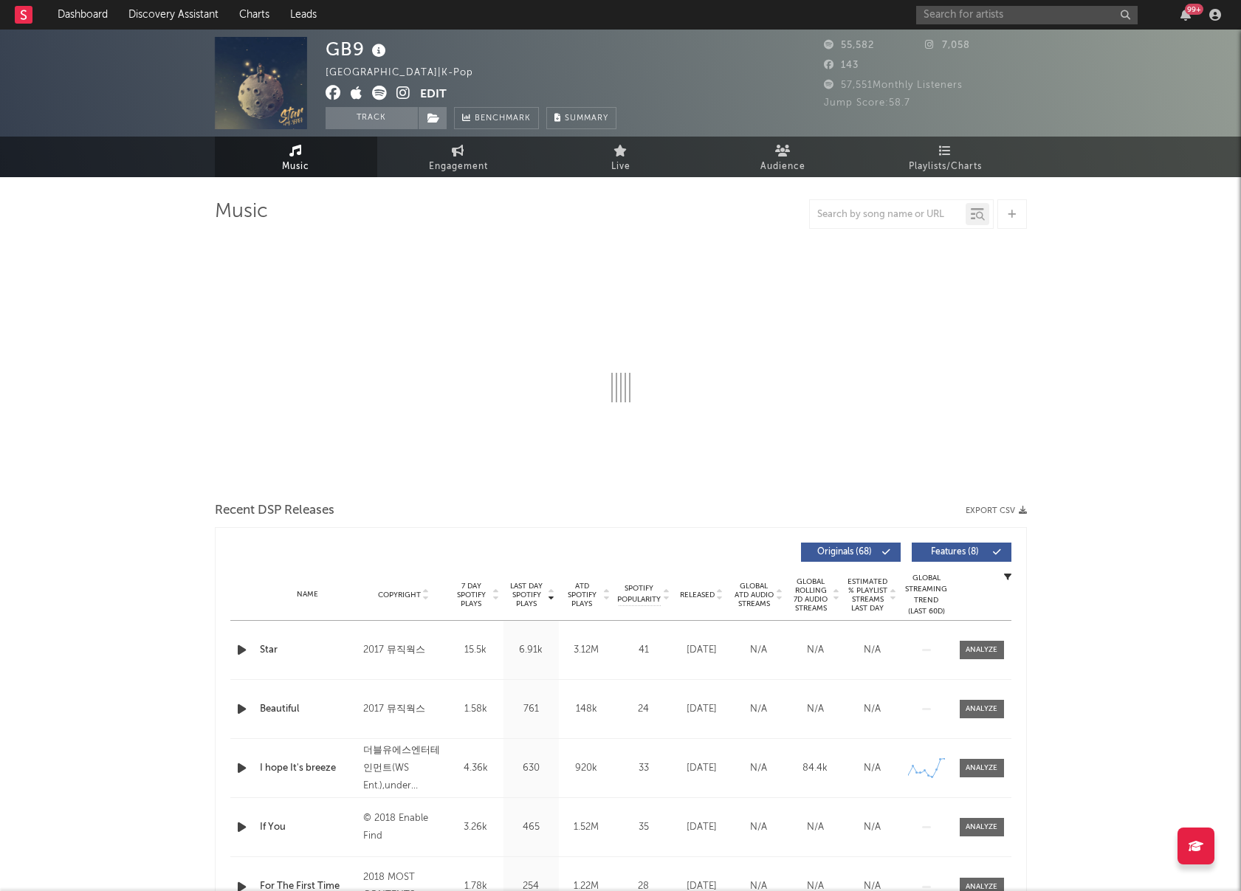
select select "6m"
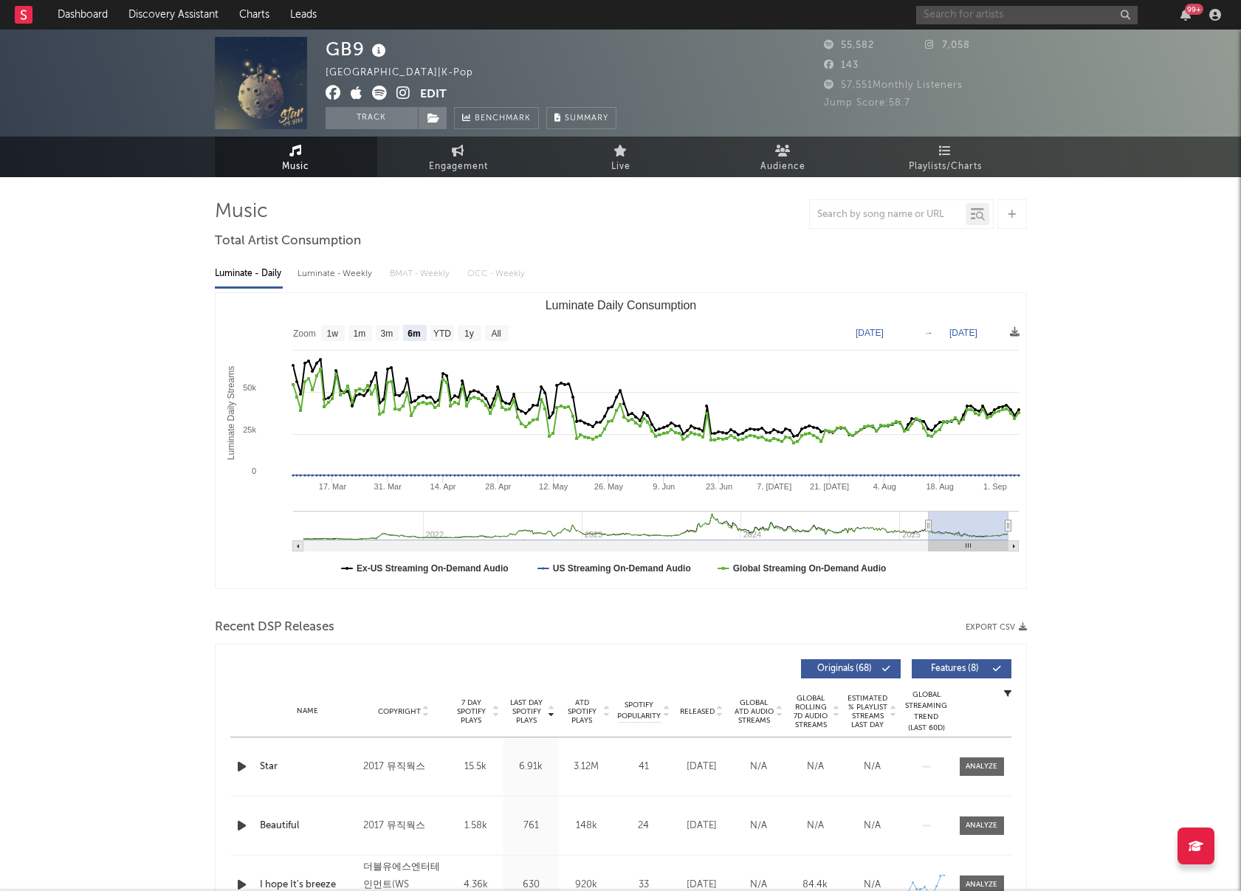
click at [972, 19] on input "text" at bounding box center [1026, 15] width 221 height 18
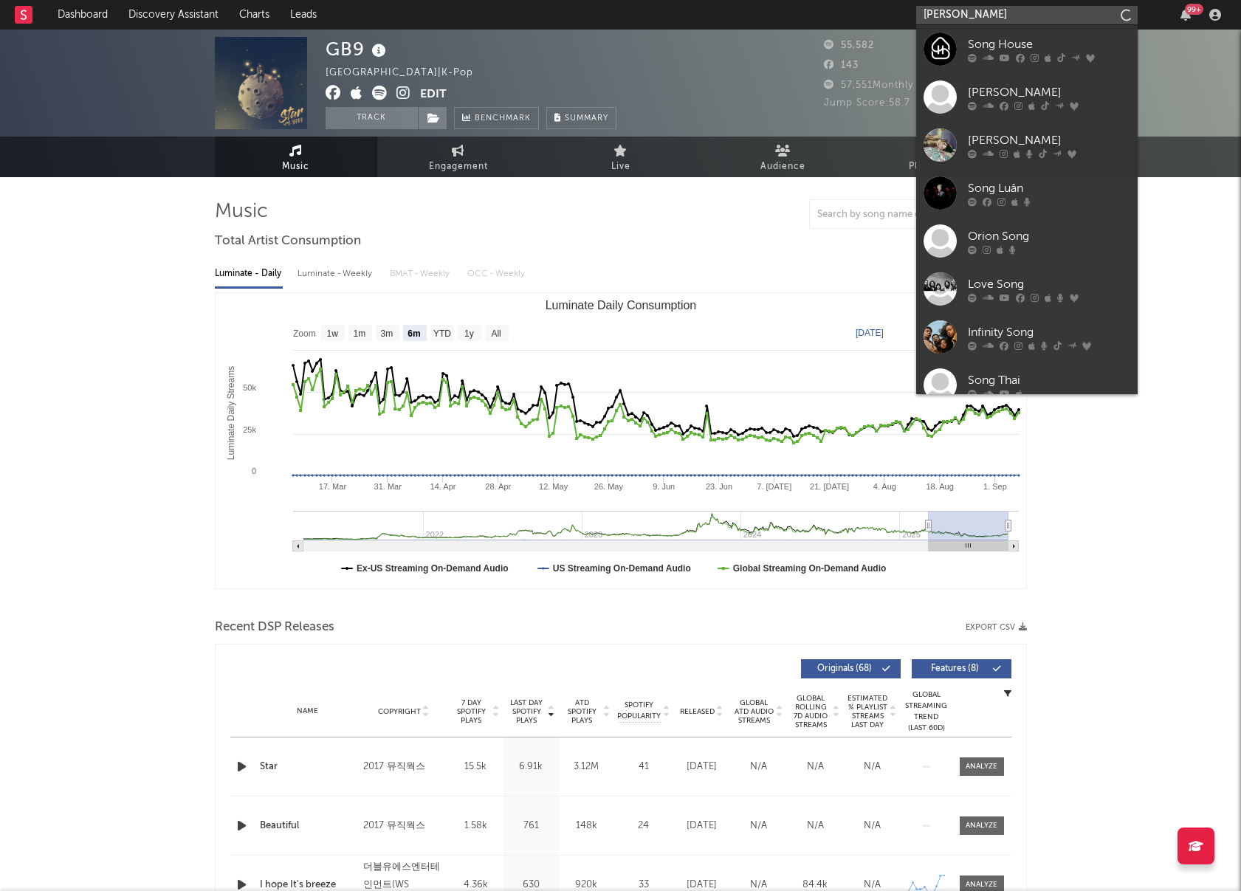
type input "song yuvin"
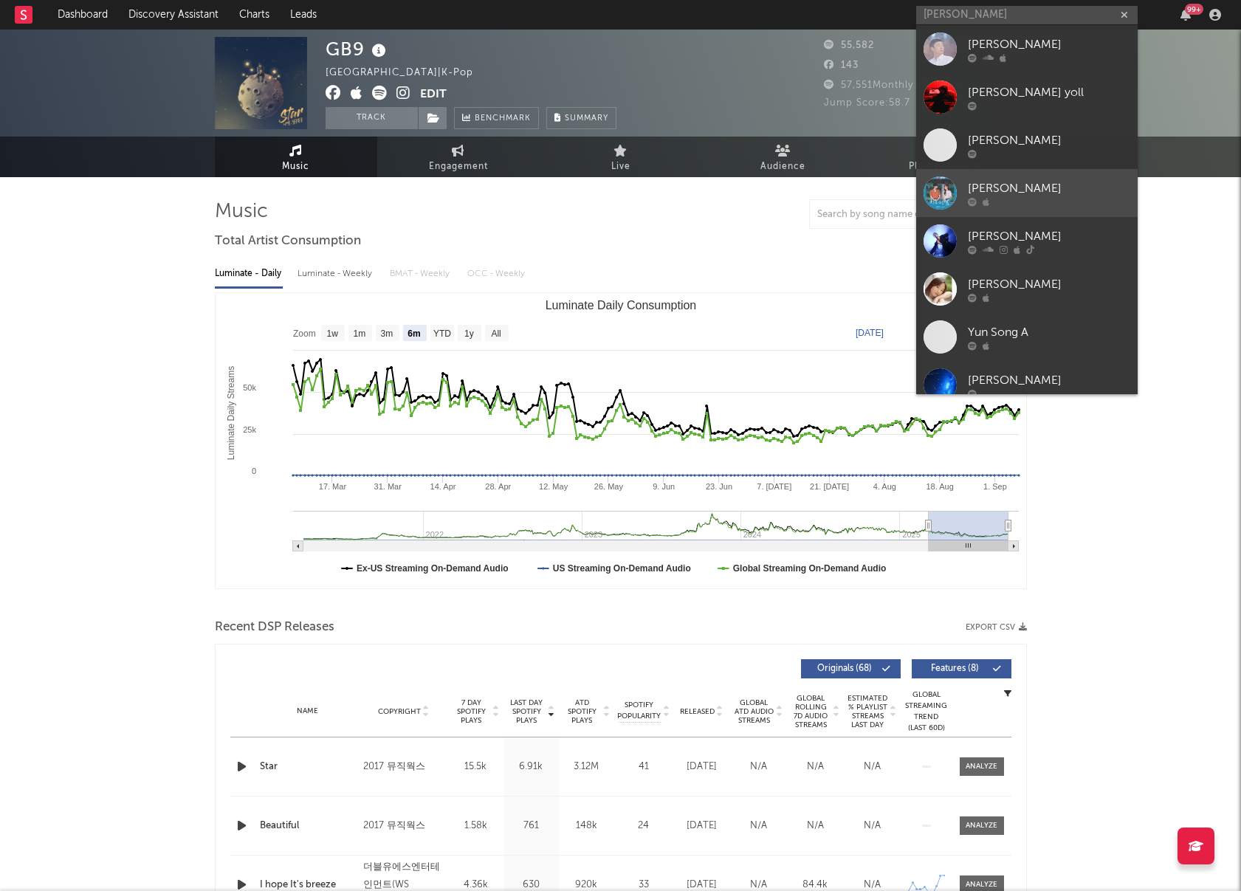
click at [941, 190] on div at bounding box center [939, 192] width 33 height 33
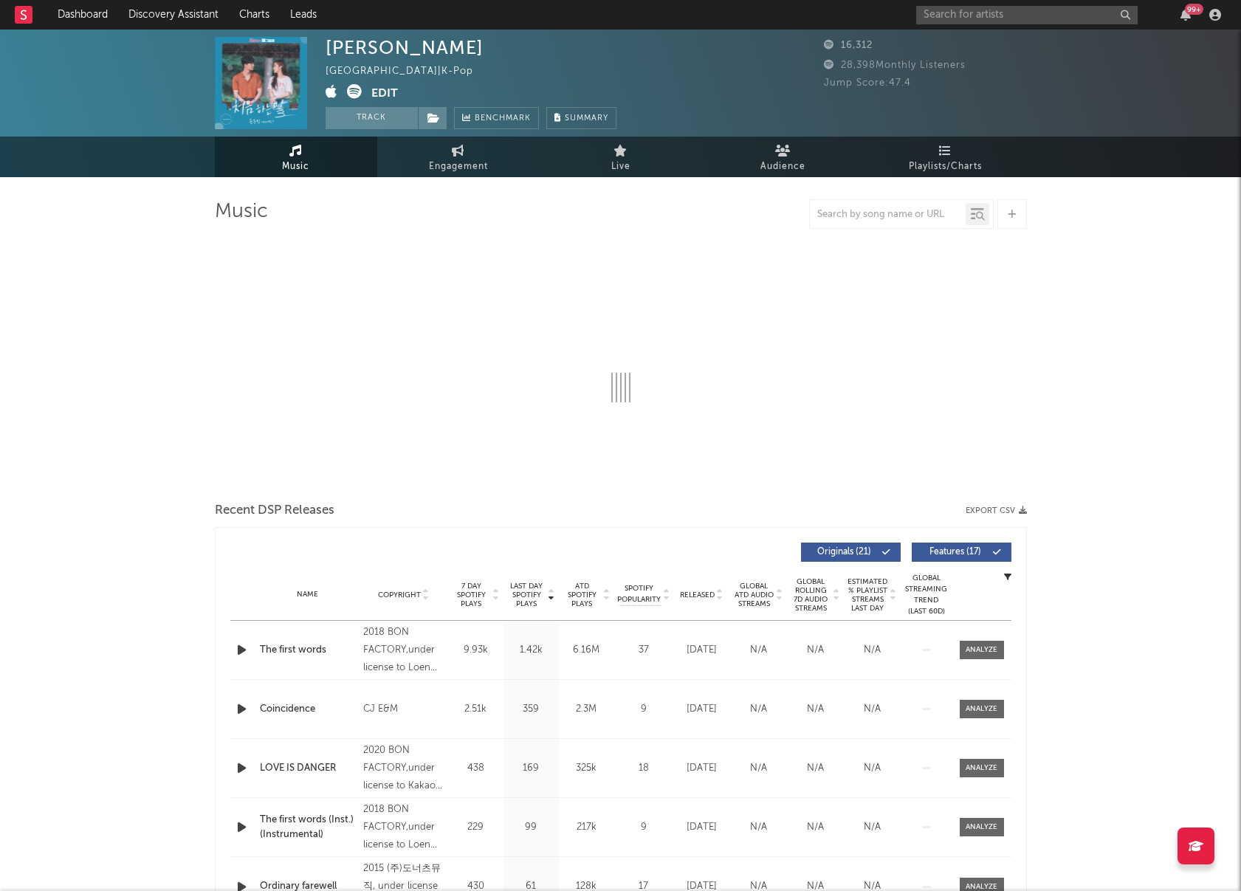
select select "6m"
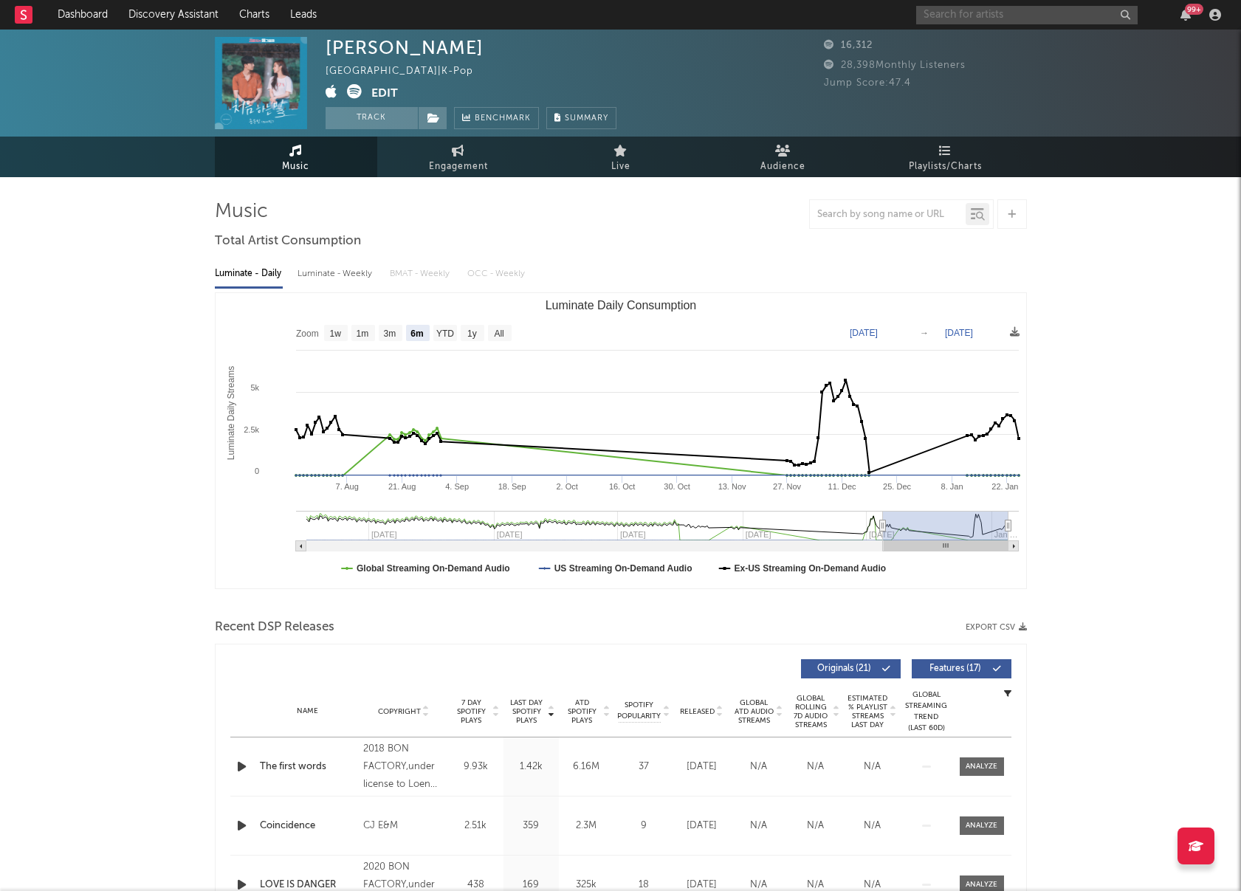
click at [961, 16] on input "text" at bounding box center [1026, 15] width 221 height 18
click at [949, 16] on input "namgung hyeon" at bounding box center [1026, 15] width 221 height 18
click at [1022, 17] on input "nam gung hyeon" at bounding box center [1026, 15] width 221 height 18
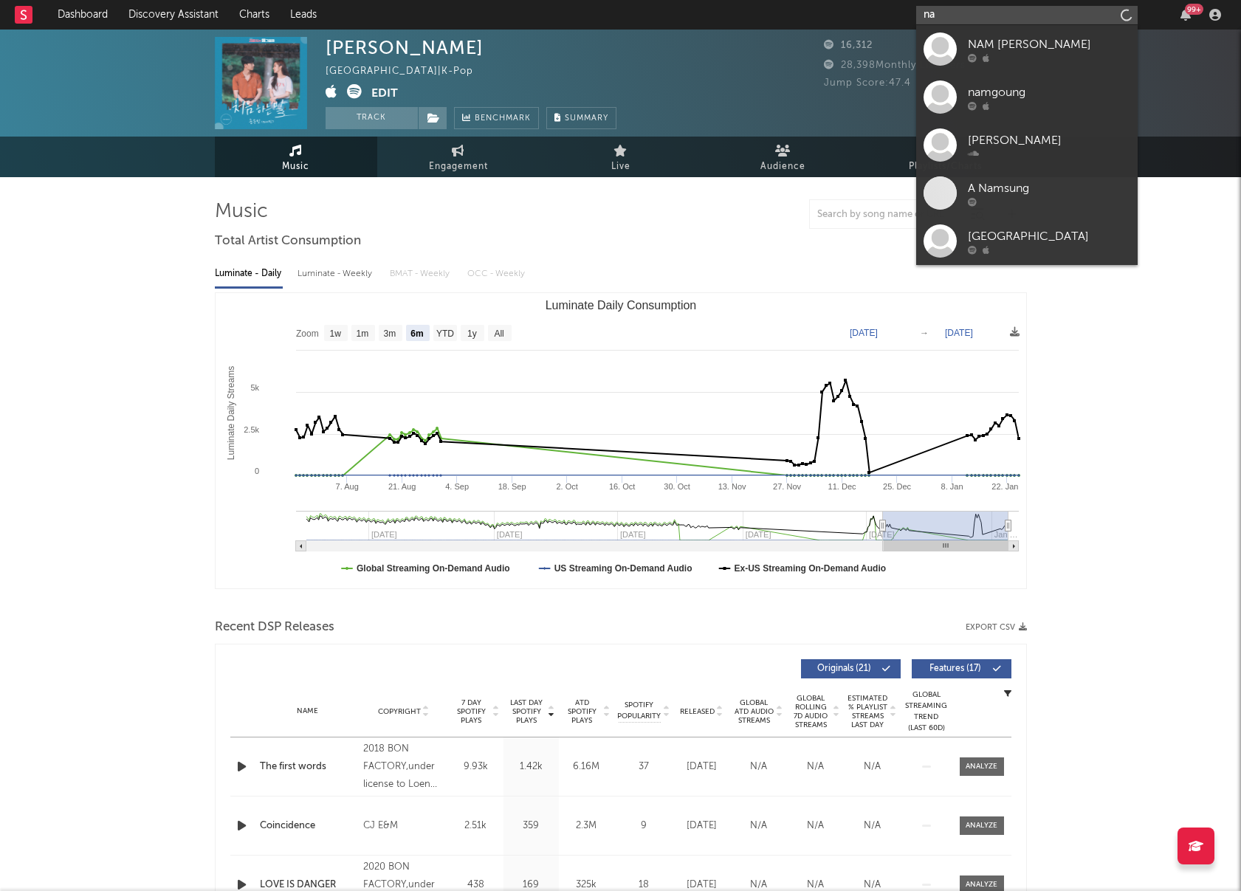
type input "n"
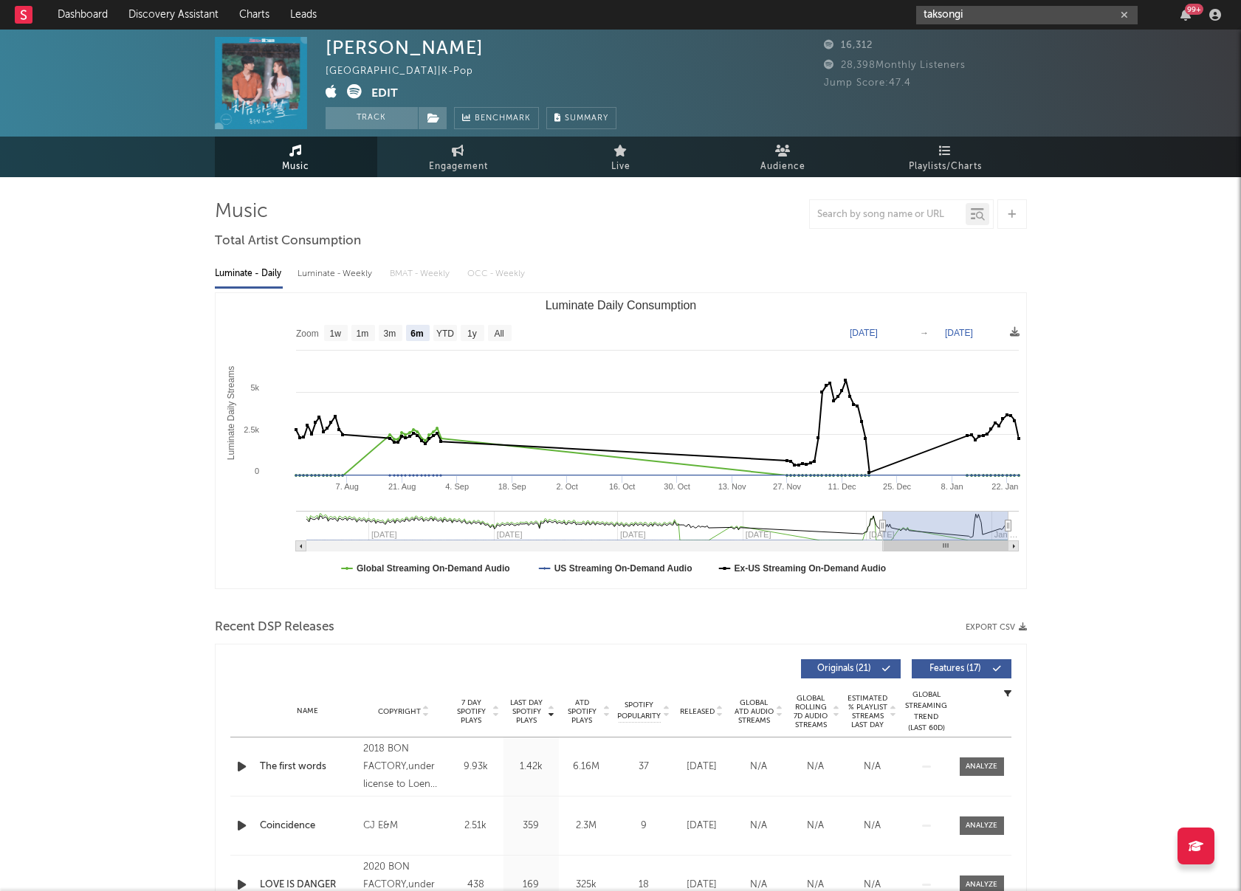
click at [1004, 14] on input "taksongi" at bounding box center [1026, 15] width 221 height 18
type input "taksongi"
click at [1078, 283] on div "SONG YUVIN South Korea | K-Pop Edit Track Benchmark Summary 16,312 28,398 Month…" at bounding box center [620, 710] width 1241 height 1361
